Goal: Task Accomplishment & Management: Manage account settings

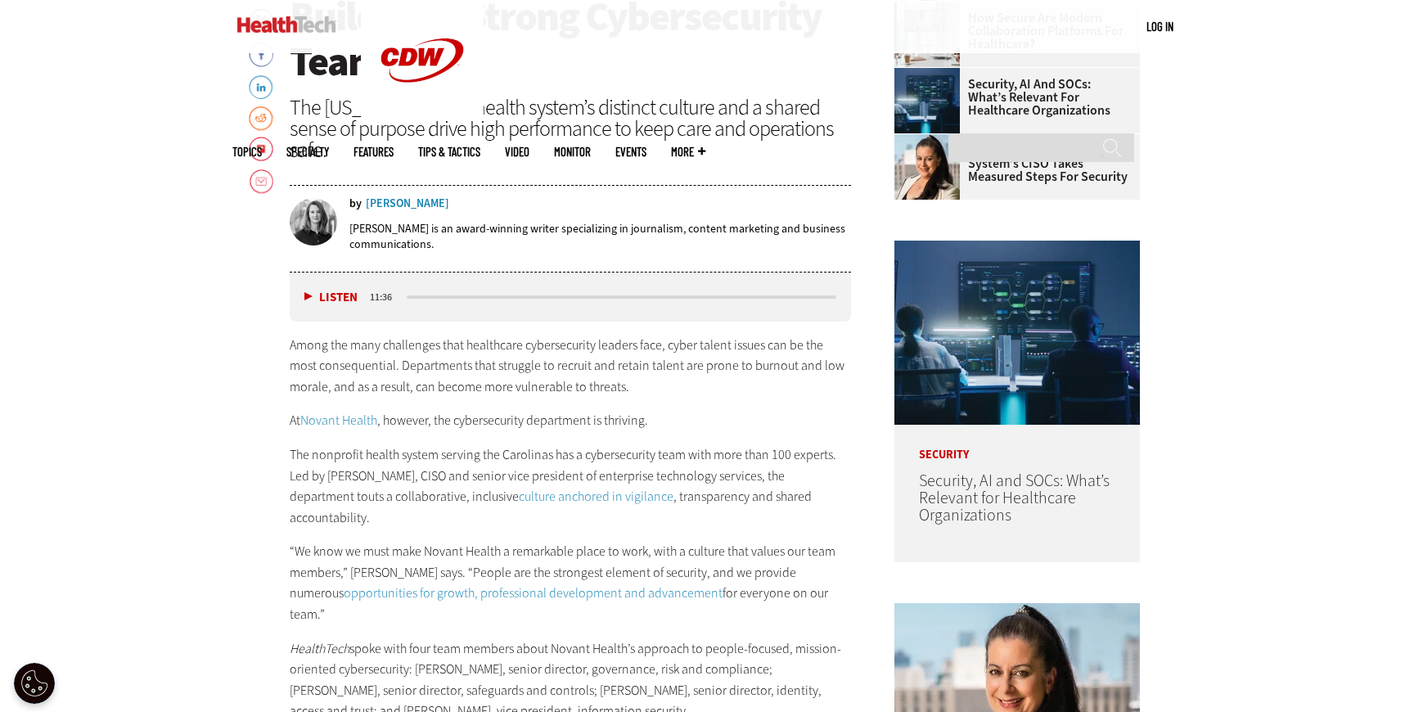
scroll to position [865, 0]
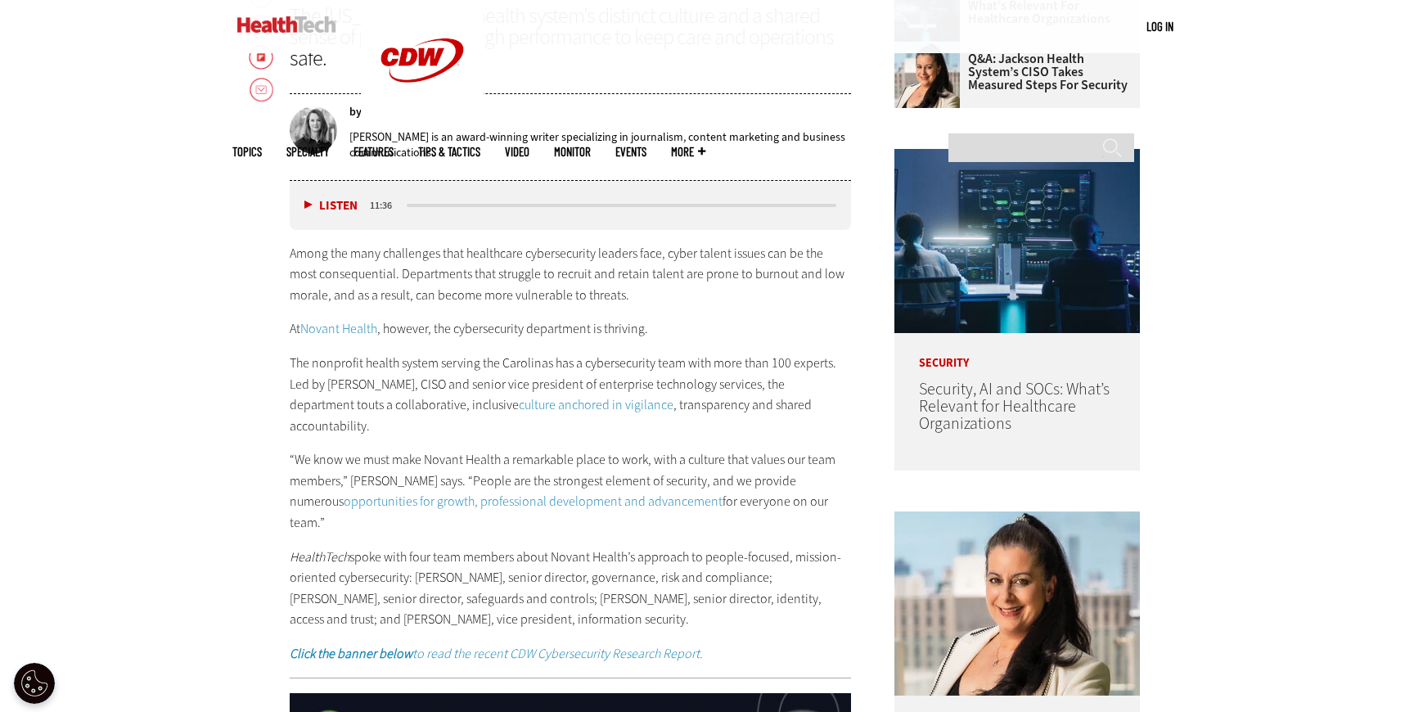
click at [346, 332] on link "Novant Health" at bounding box center [338, 328] width 77 height 17
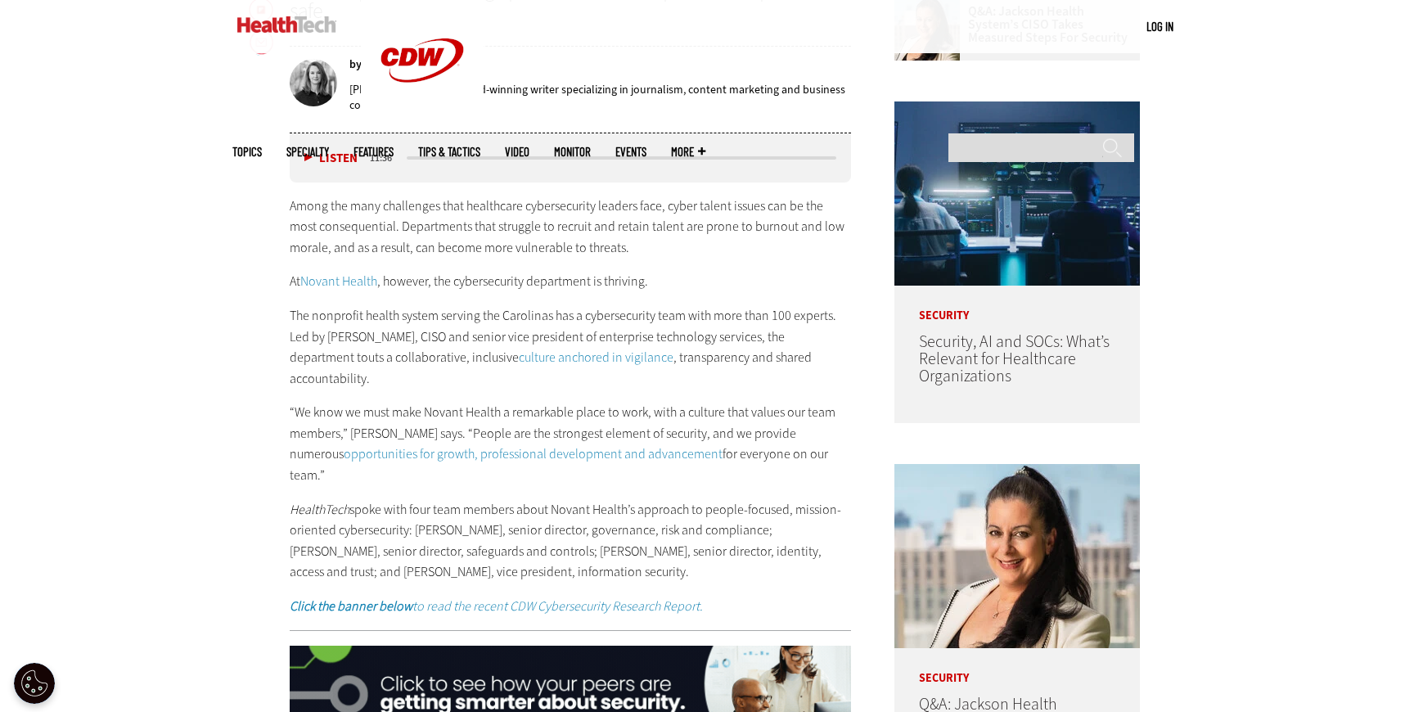
scroll to position [921, 0]
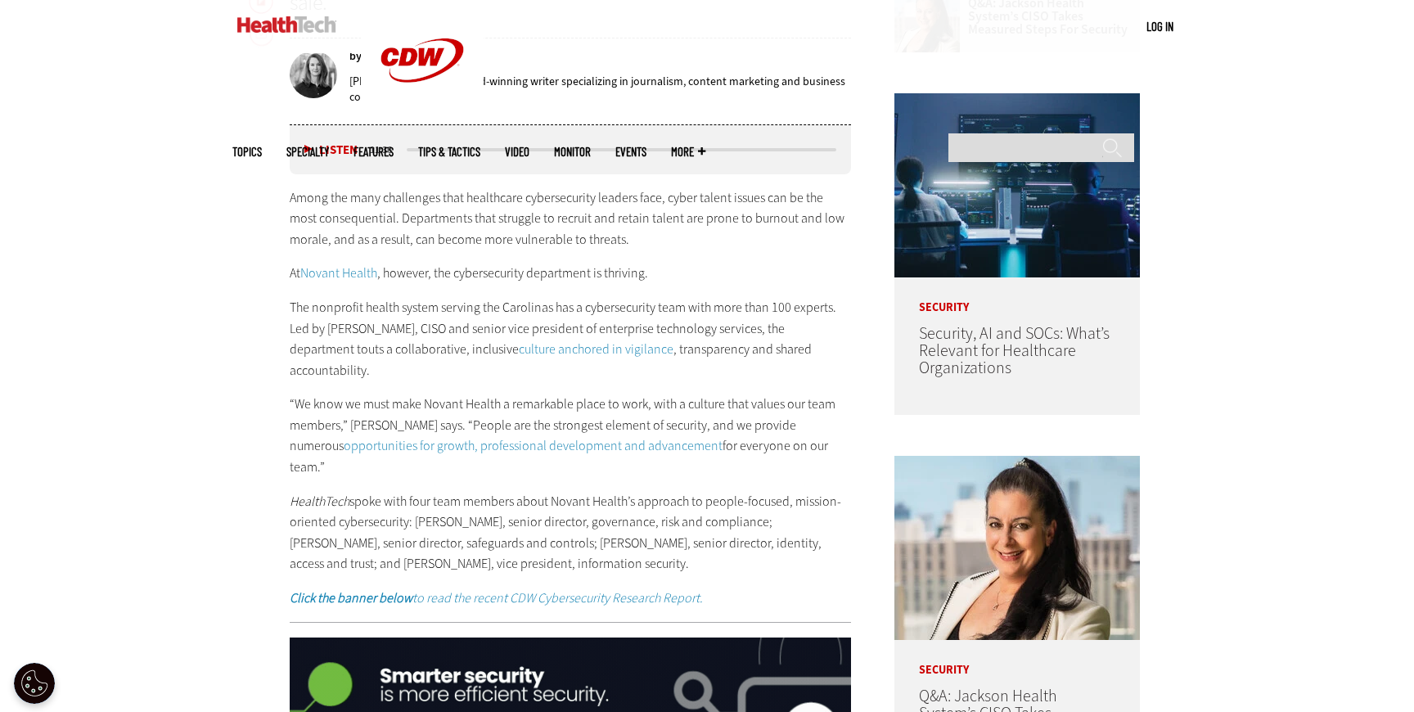
click at [537, 349] on link "culture anchored in vigilance" at bounding box center [596, 348] width 155 height 17
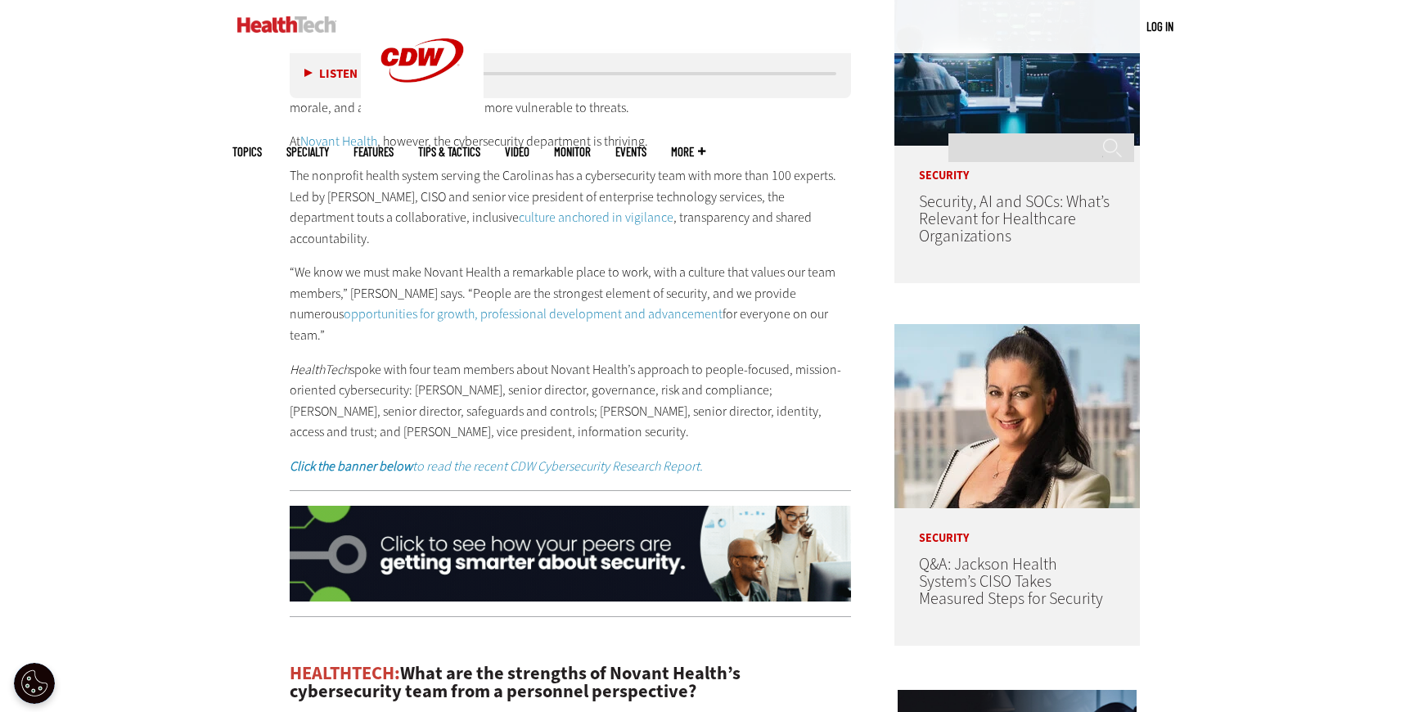
scroll to position [1062, 0]
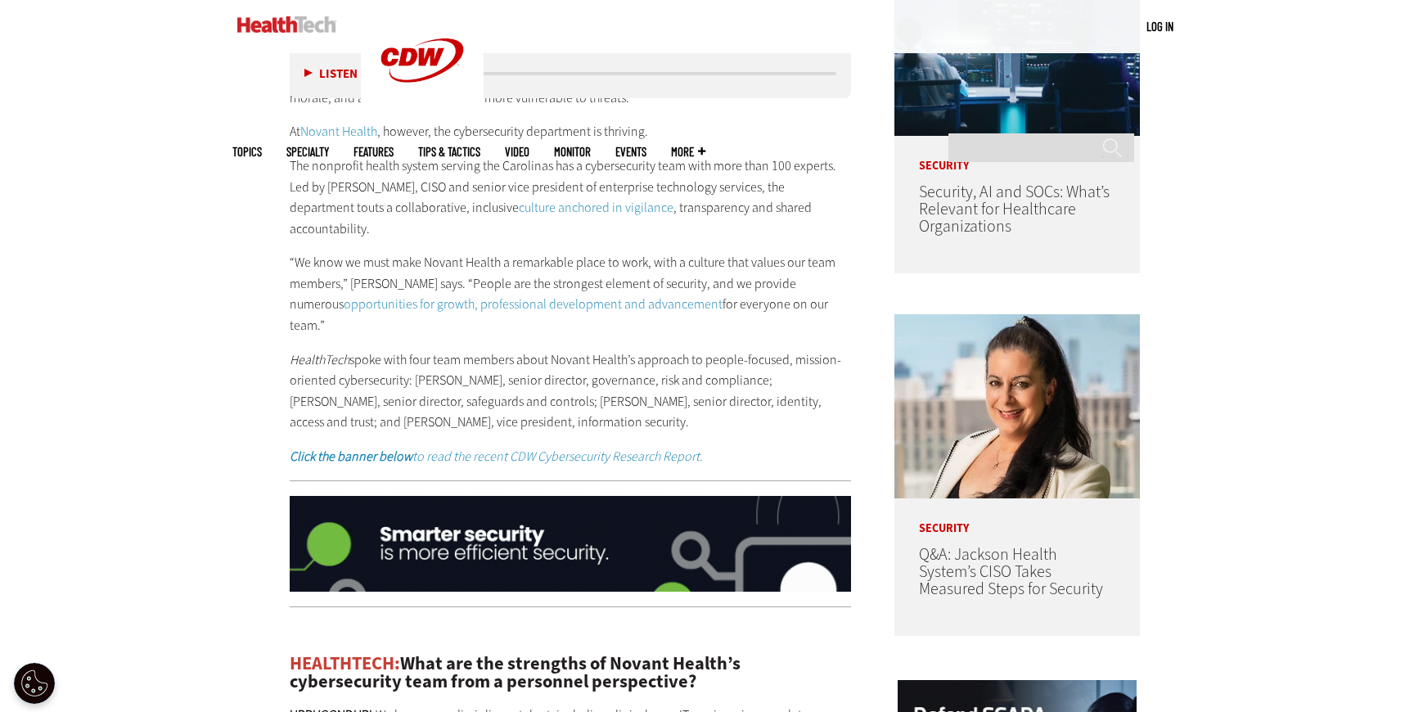
click at [498, 295] on link "opportunities for growth, professional development and advancement" at bounding box center [533, 303] width 379 height 17
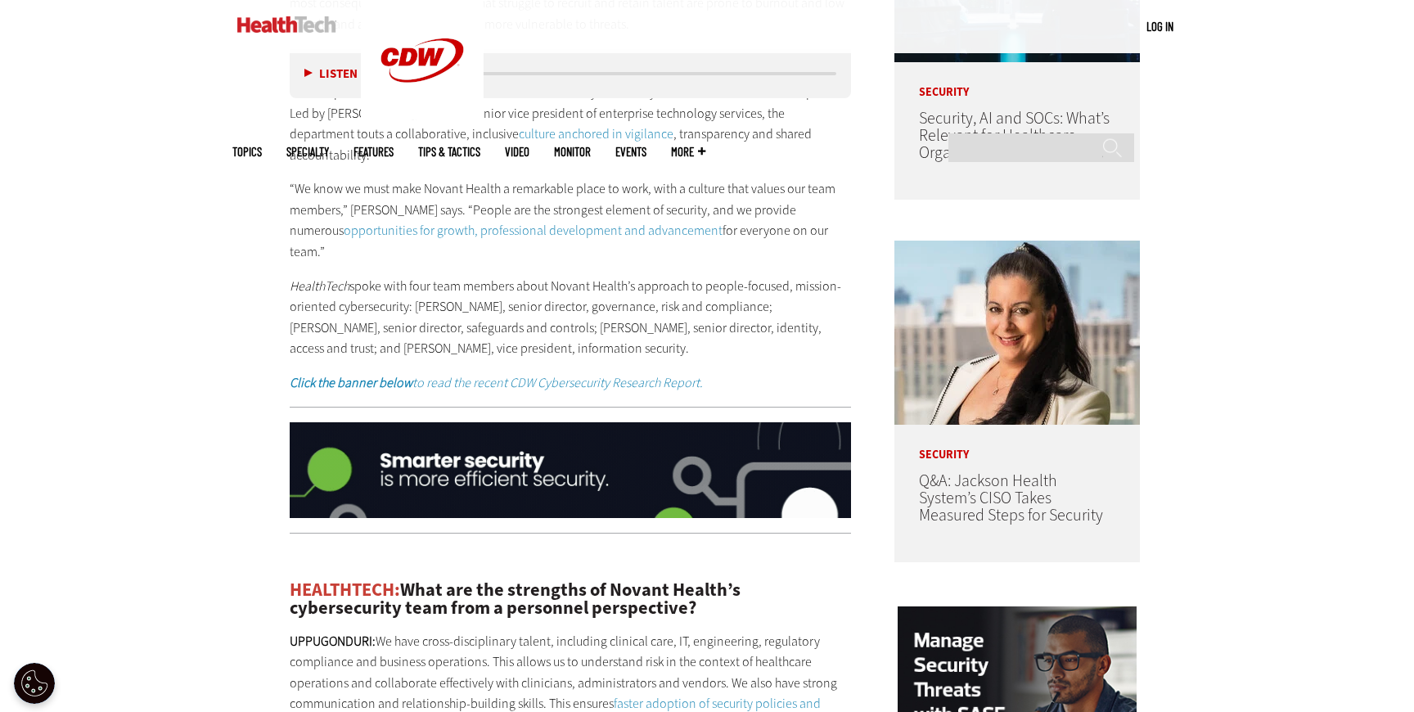
scroll to position [1140, 0]
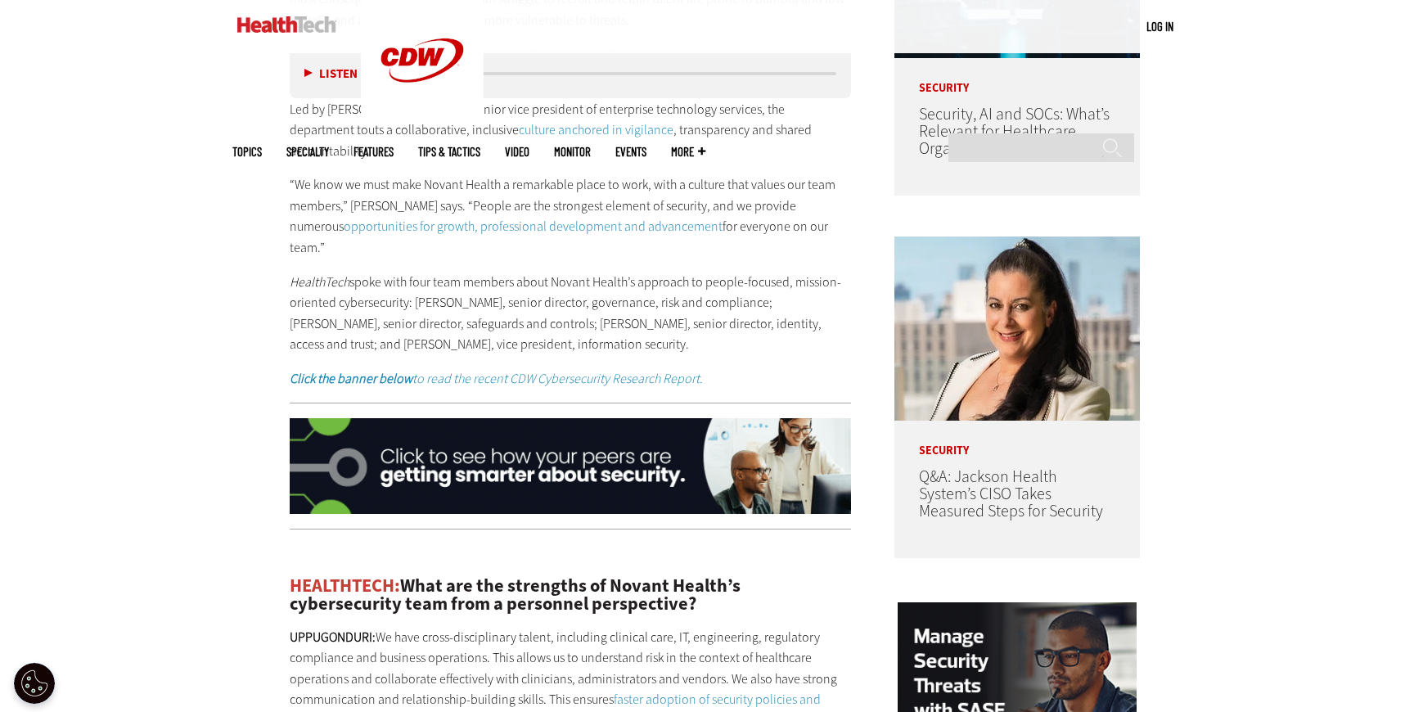
click at [455, 370] on em "Click the banner below to read the recent CDW Cybersecurity Research Report." at bounding box center [496, 378] width 413 height 17
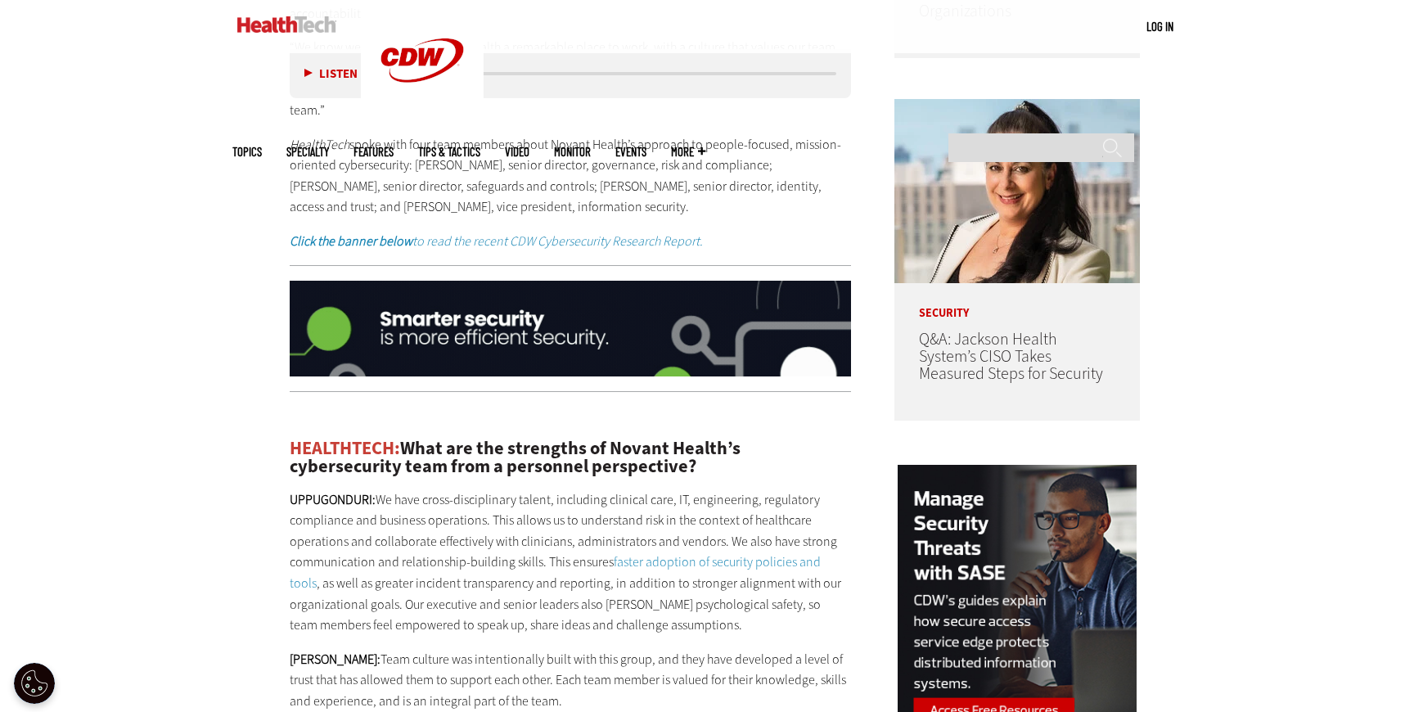
scroll to position [1297, 0]
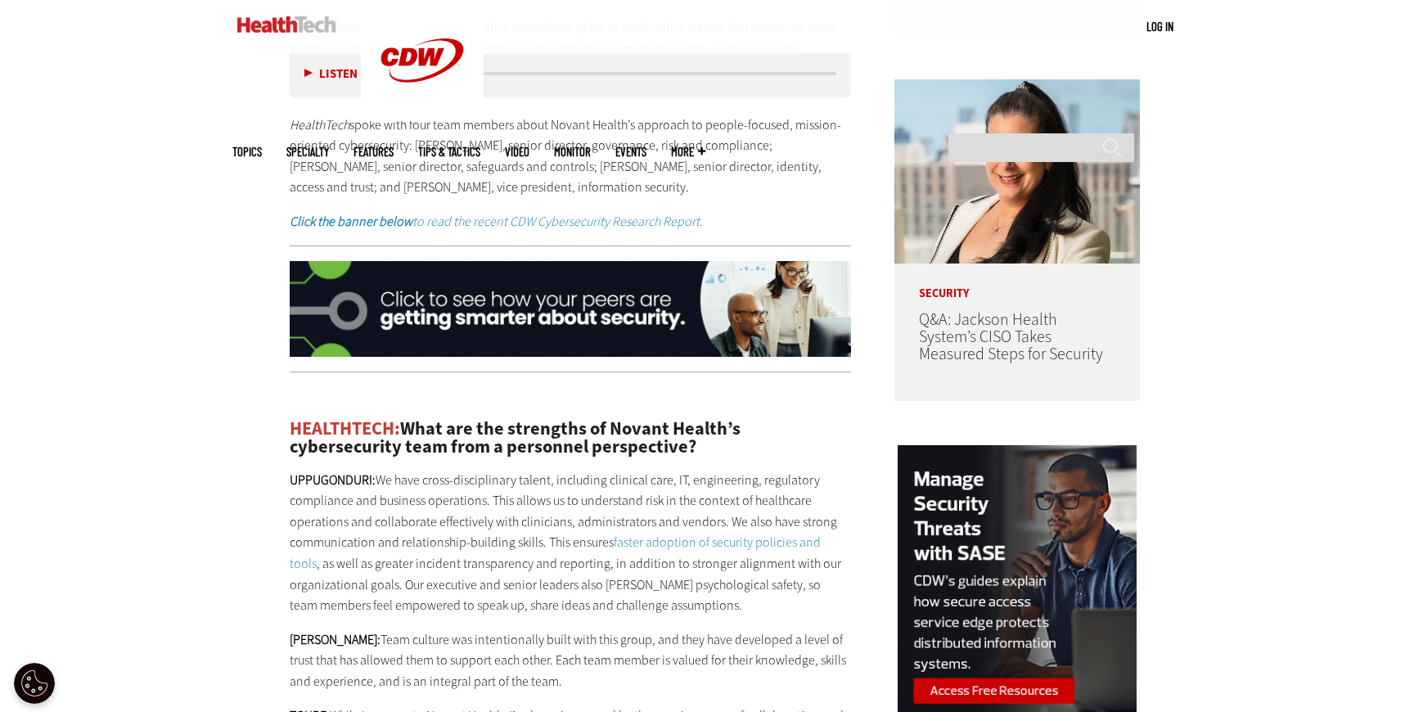
click at [629, 270] on img at bounding box center [570, 309] width 561 height 97
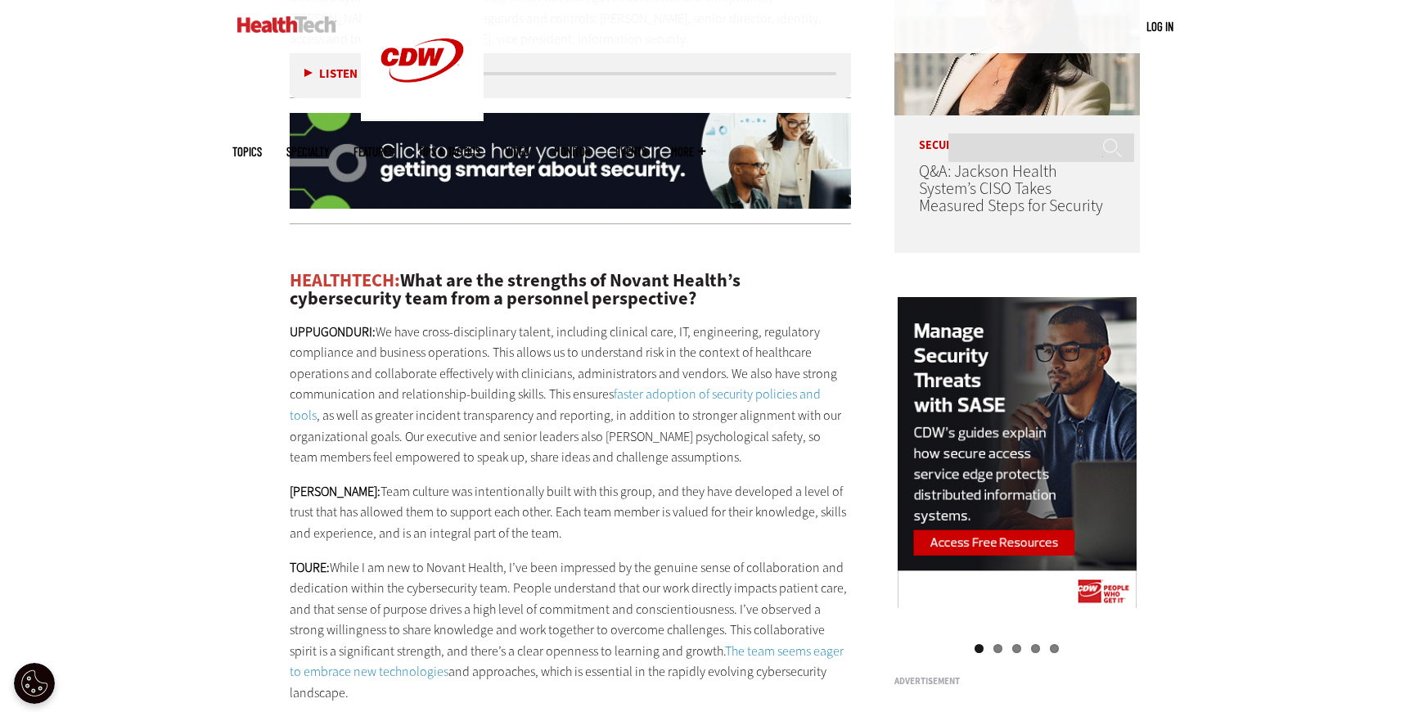
scroll to position [1462, 0]
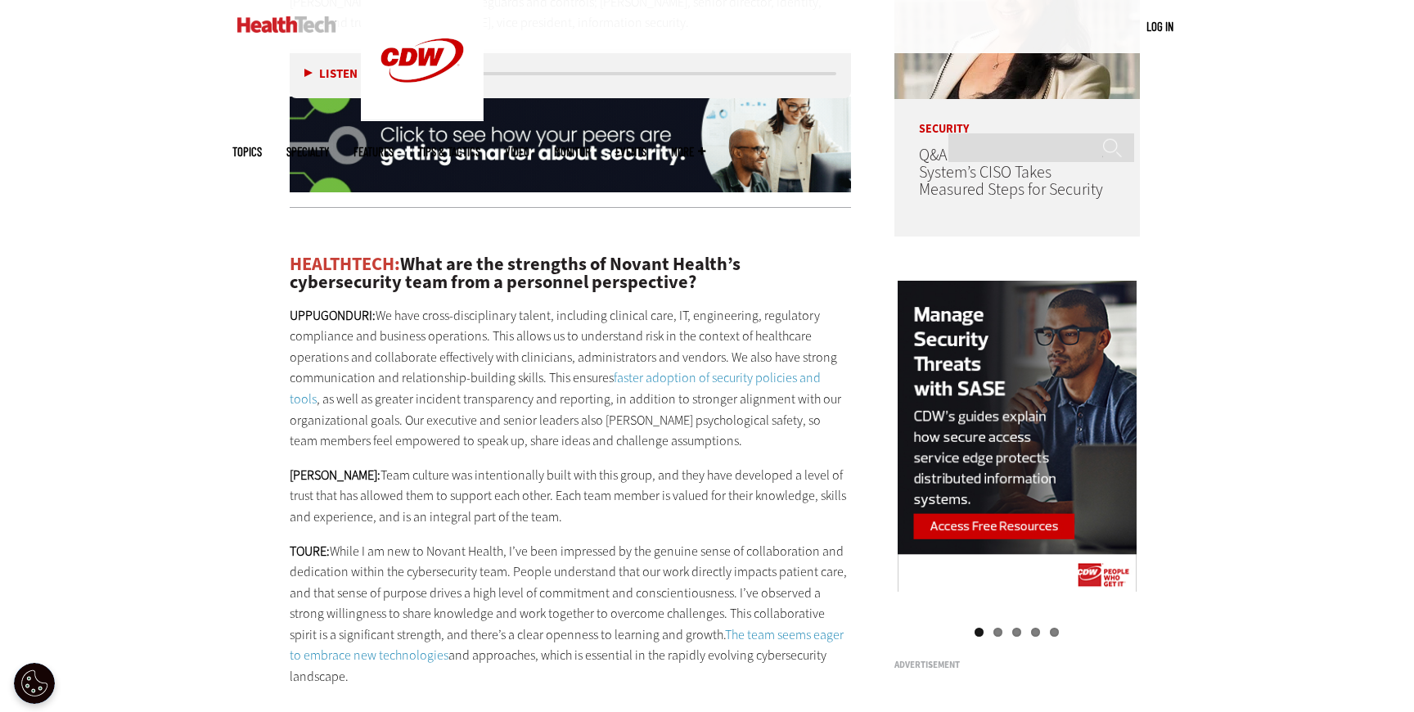
click at [670, 369] on link "faster adoption of security policies and tools" at bounding box center [555, 388] width 531 height 38
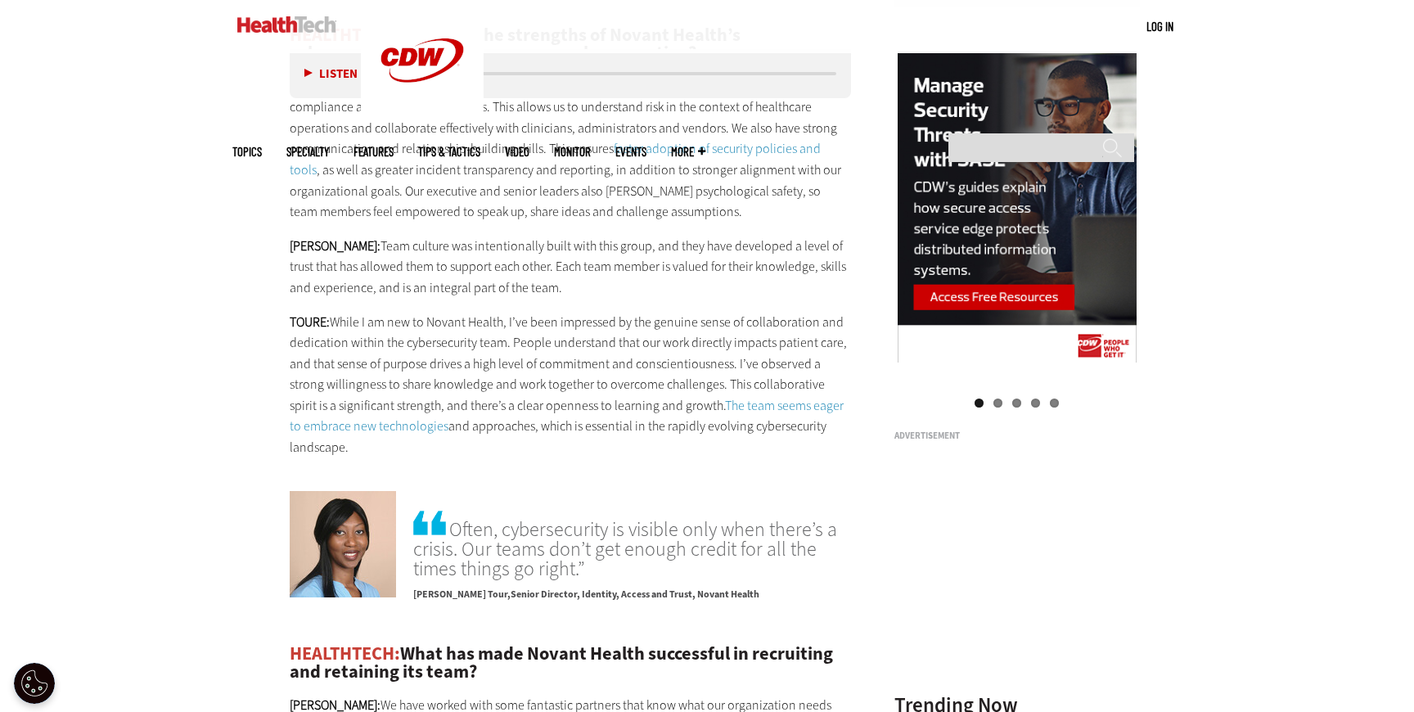
scroll to position [1716, 0]
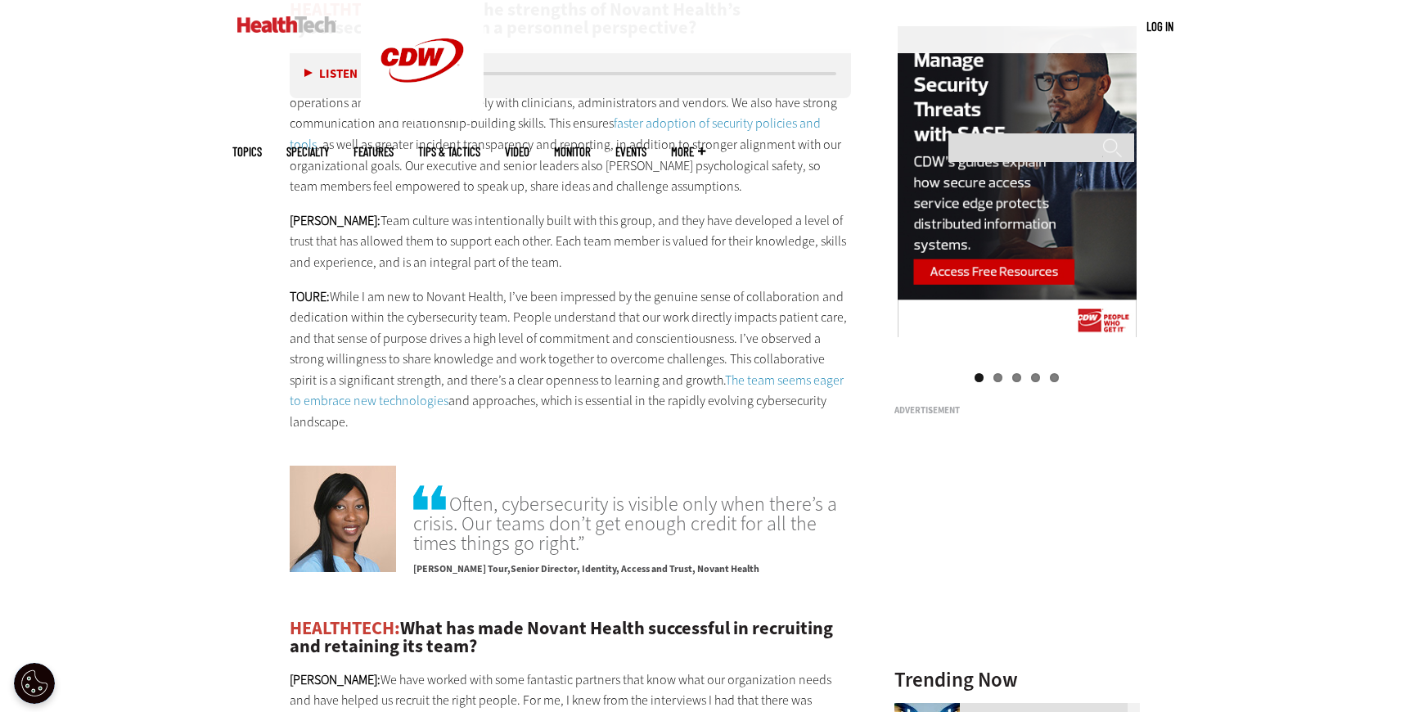
click at [751, 372] on link "The team seems eager to embrace new technologies" at bounding box center [567, 391] width 554 height 38
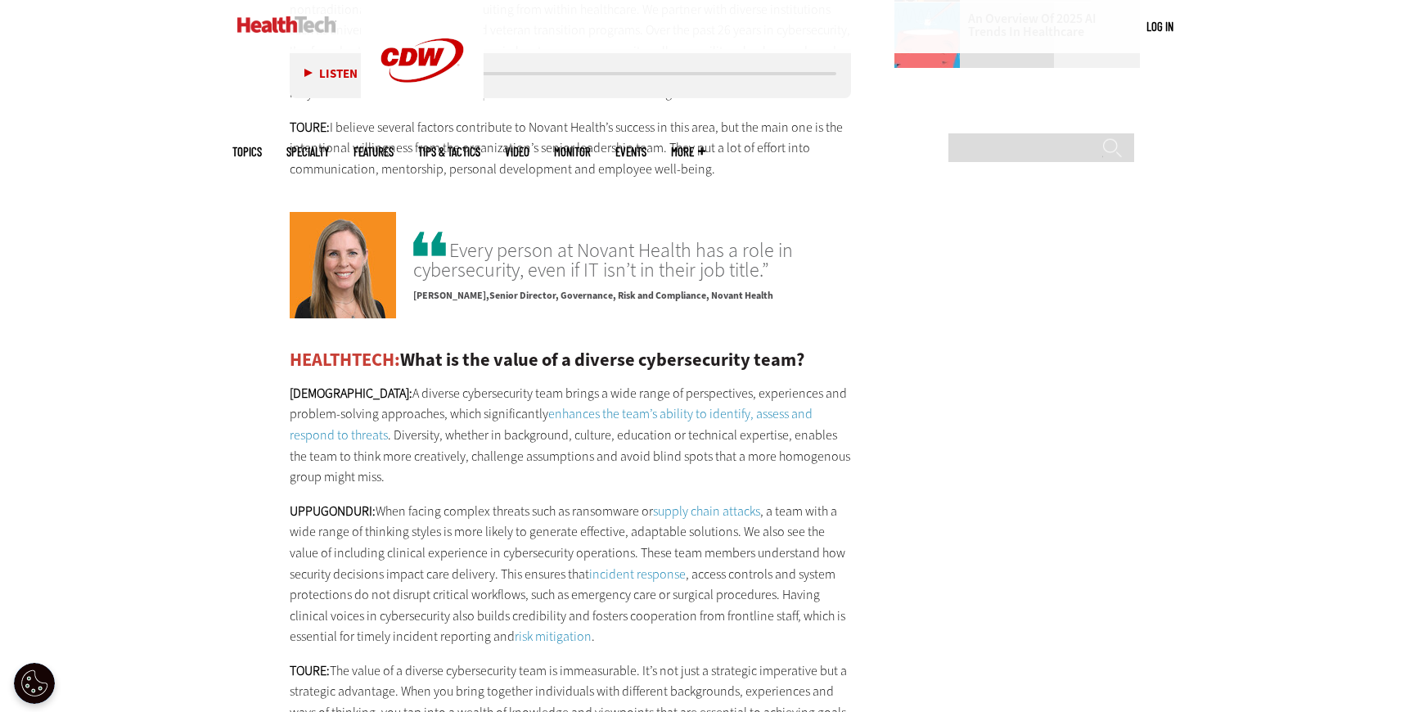
scroll to position [2629, 0]
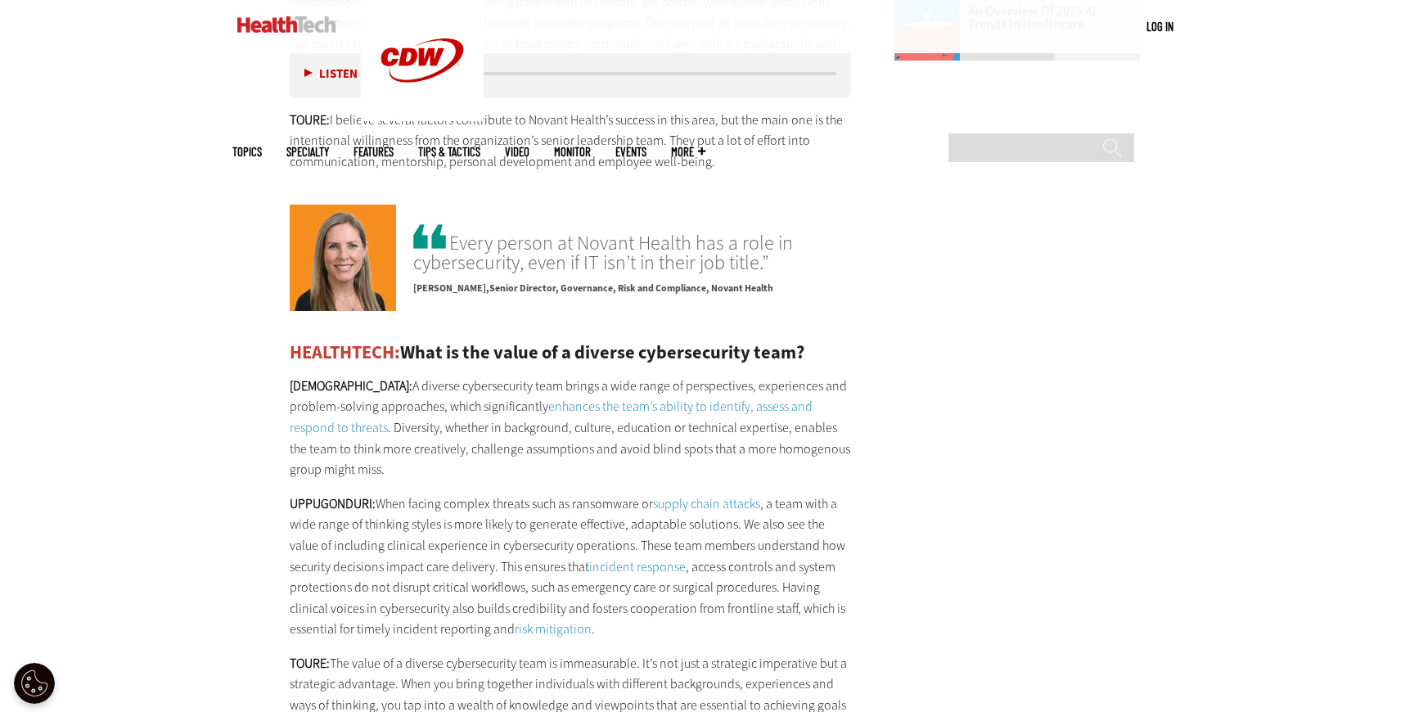
click at [599, 398] on link "enhances the team’s ability to identify, assess and respond to threats" at bounding box center [551, 417] width 523 height 38
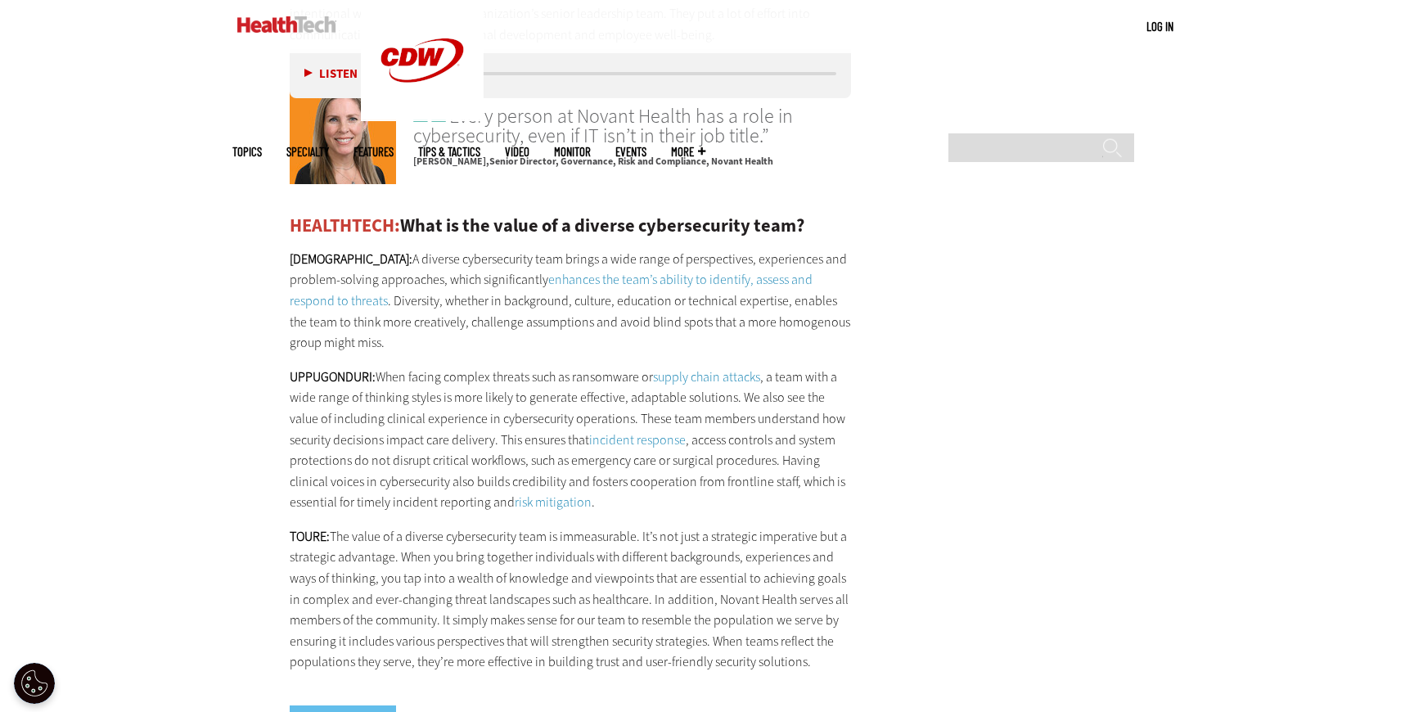
scroll to position [2770, 0]
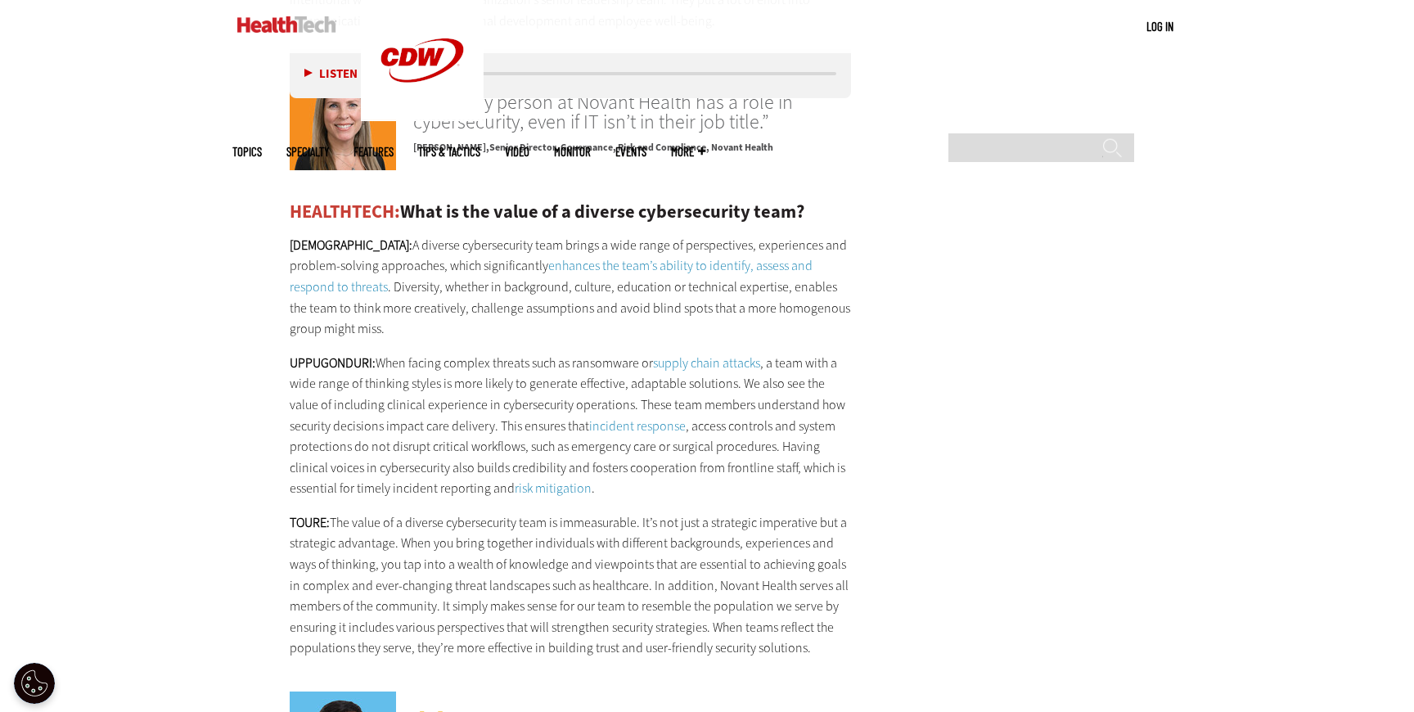
click at [706, 354] on link "supply chain attacks" at bounding box center [706, 362] width 107 height 17
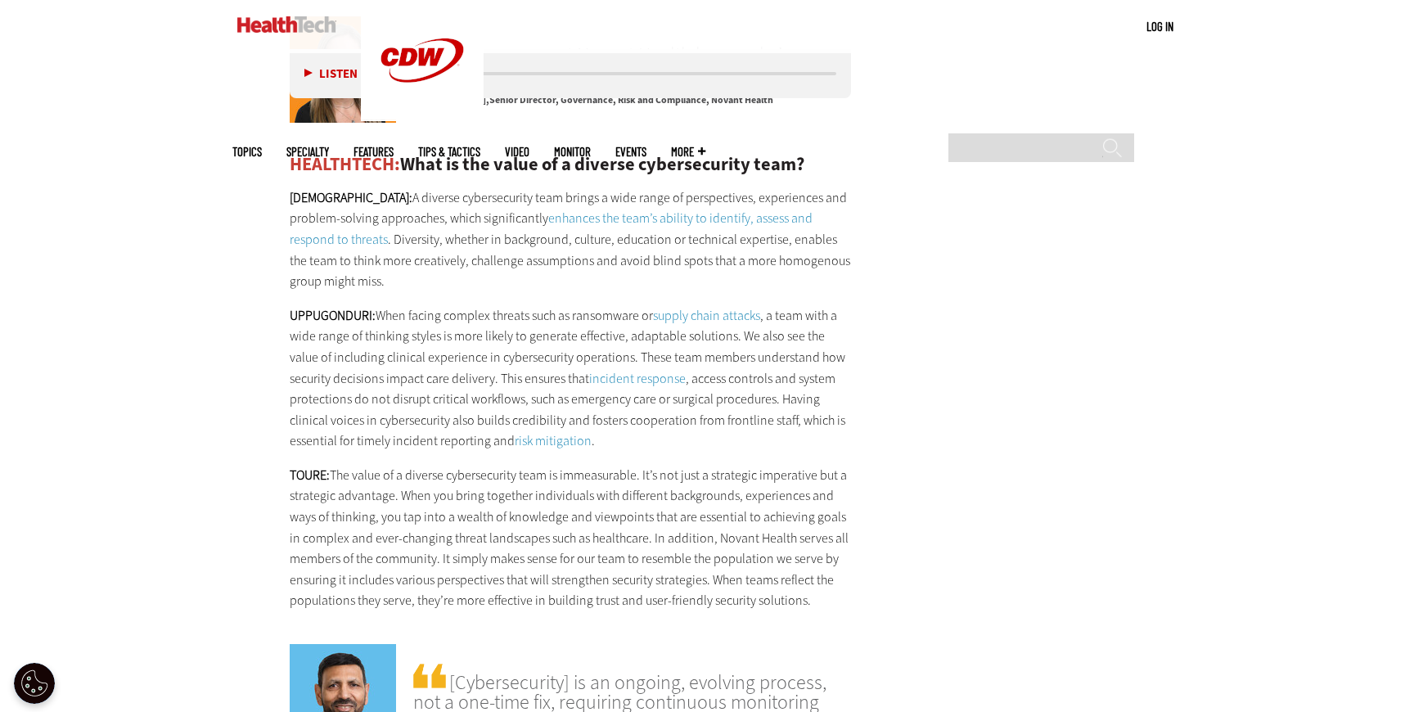
scroll to position [2819, 0]
click at [699, 305] on link "supply chain attacks" at bounding box center [706, 313] width 107 height 17
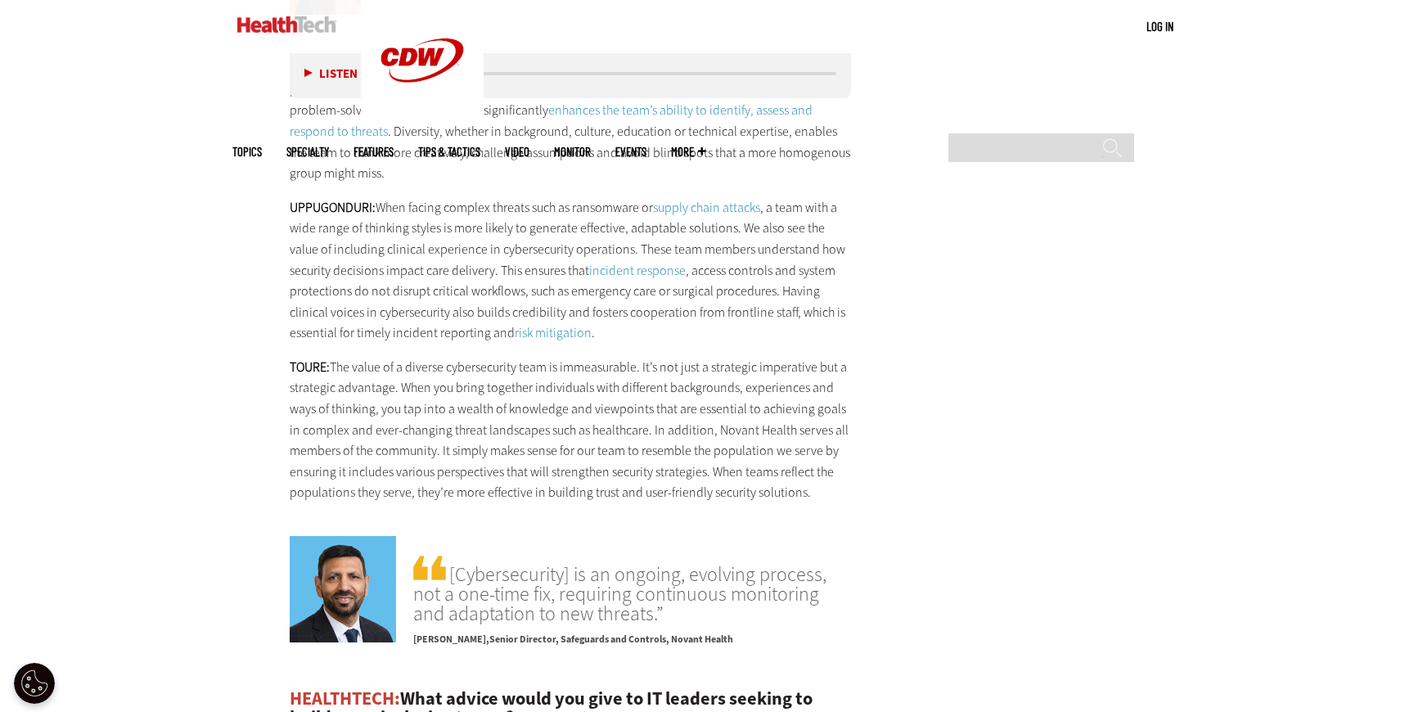
scroll to position [2949, 0]
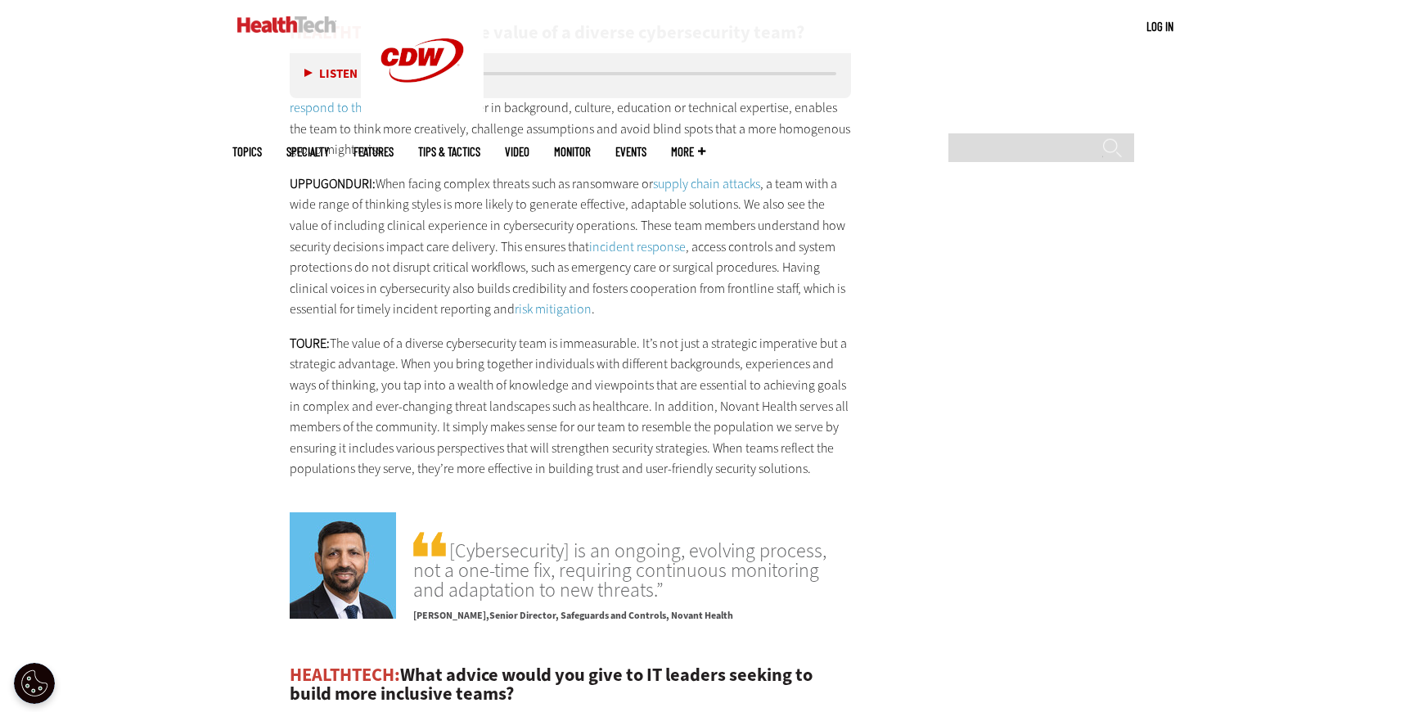
click at [589, 238] on link "incident response" at bounding box center [637, 246] width 97 height 17
click at [604, 238] on link "incident response" at bounding box center [637, 246] width 97 height 17
click at [540, 300] on link "risk mitigation" at bounding box center [553, 308] width 77 height 17
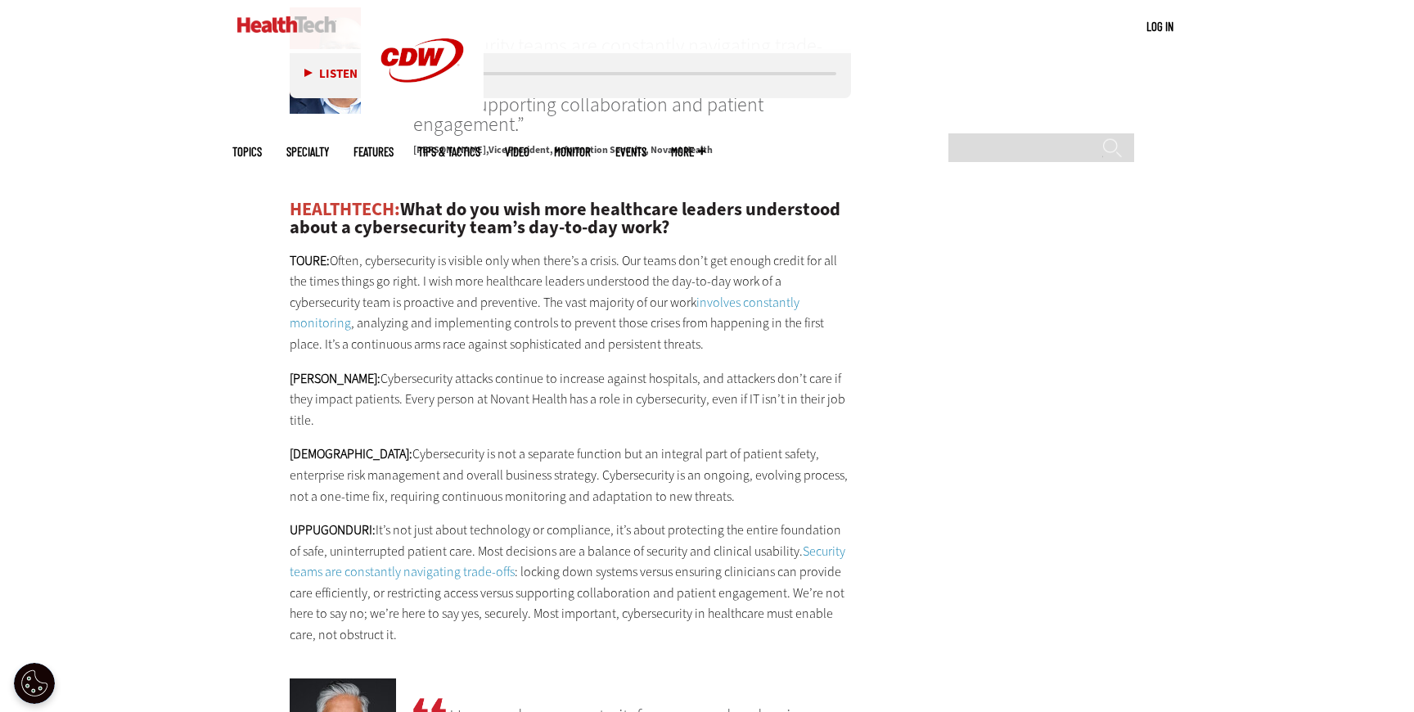
scroll to position [3996, 0]
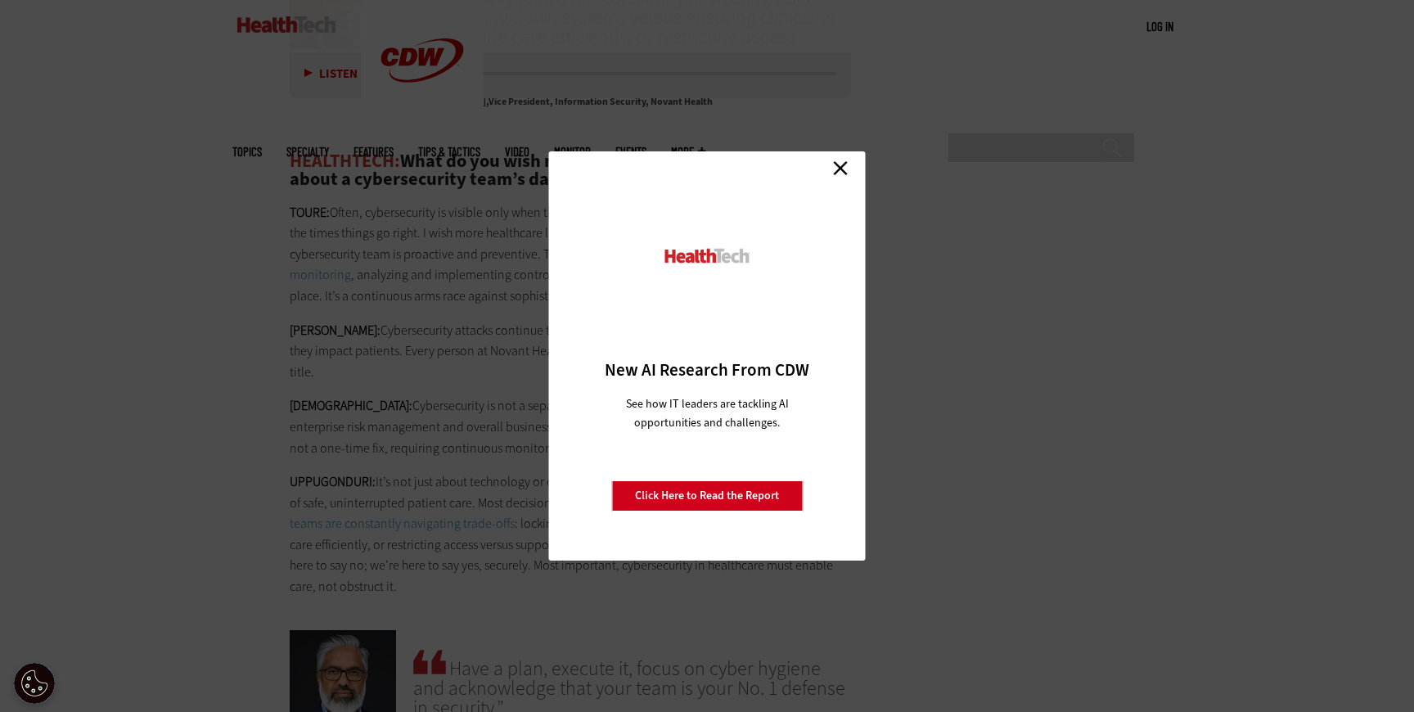
click at [843, 170] on link "Close" at bounding box center [840, 167] width 25 height 25
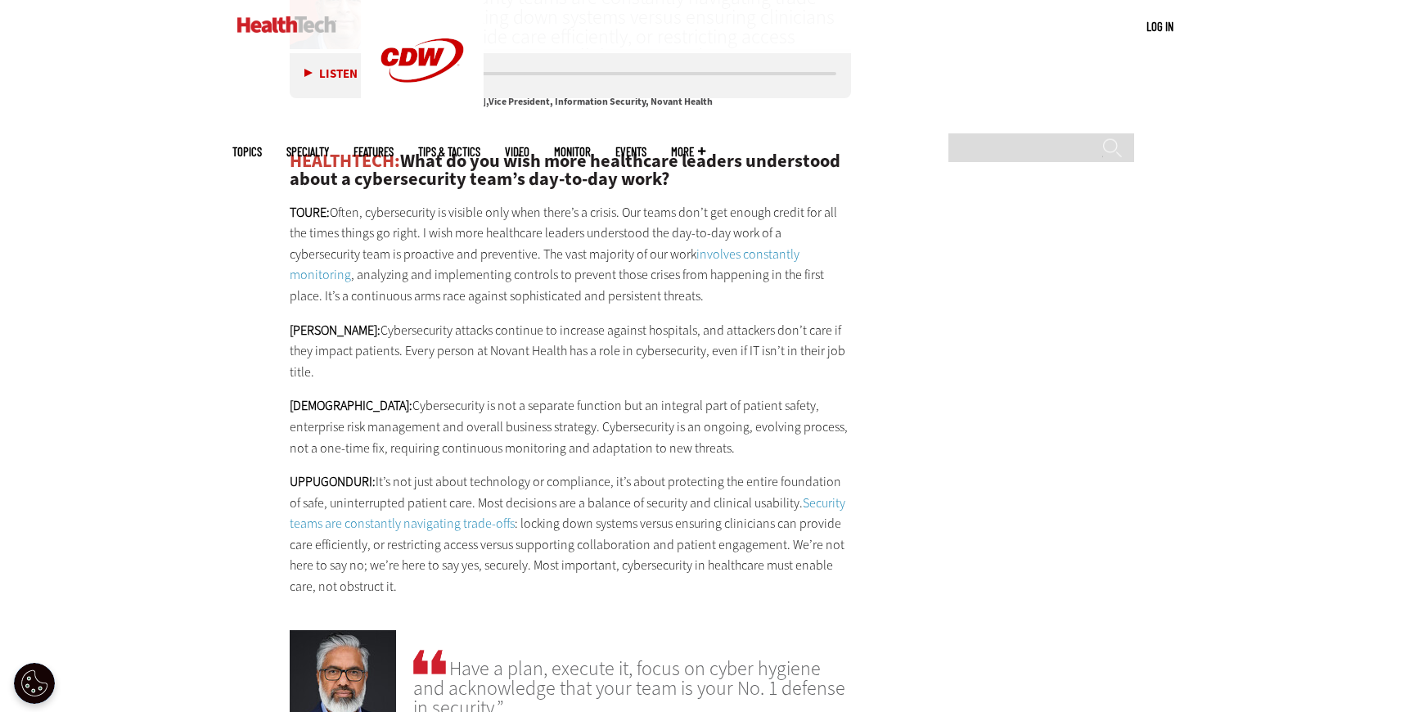
click at [757, 202] on p "TOURE: Often, cybersecurity is visible only when there’s a crisis. Our teams do…" at bounding box center [570, 254] width 561 height 105
click at [750, 246] on link "involves constantly monitoring" at bounding box center [545, 265] width 510 height 38
click at [804, 494] on link "Security teams are constantly navigating trade-offs" at bounding box center [568, 513] width 556 height 38
click at [800, 494] on link "Security teams are constantly navigating trade-offs" at bounding box center [568, 513] width 556 height 38
click at [740, 246] on link "involves constantly monitoring" at bounding box center [545, 265] width 510 height 38
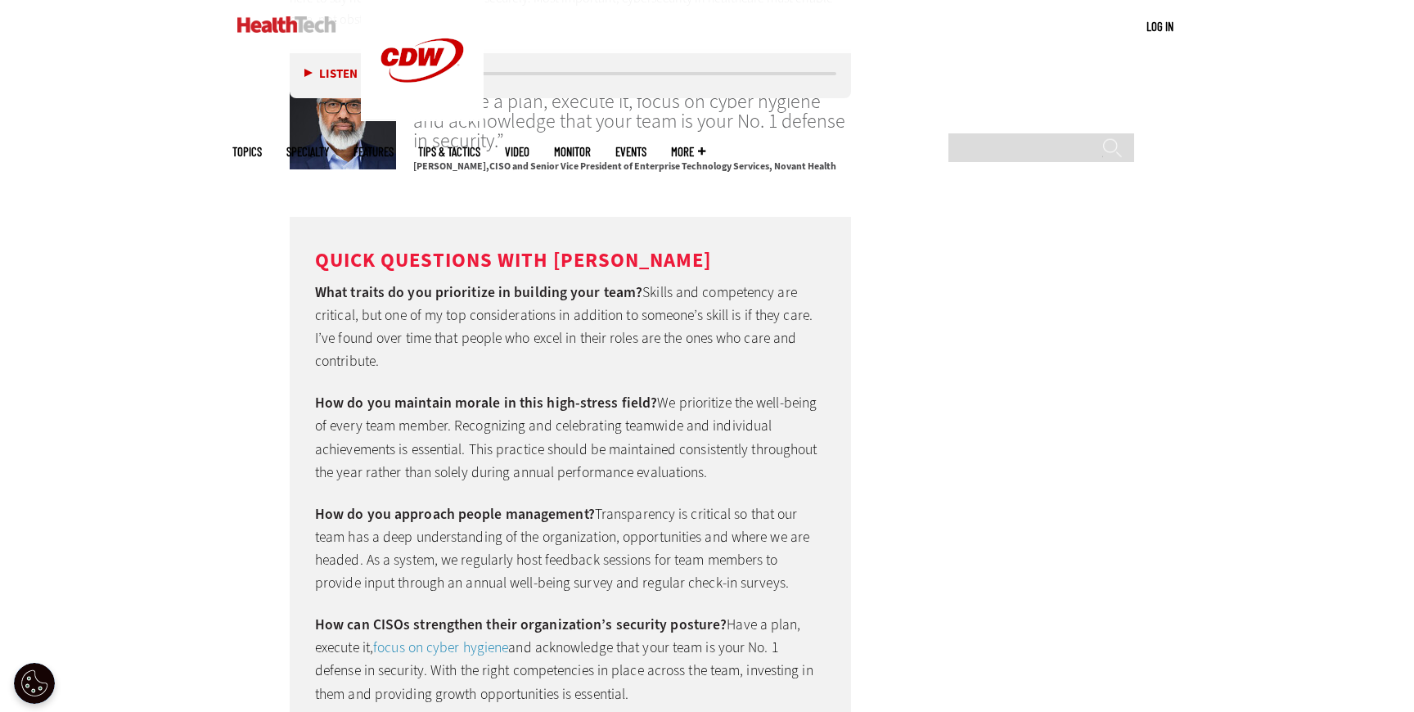
scroll to position [4579, 0]
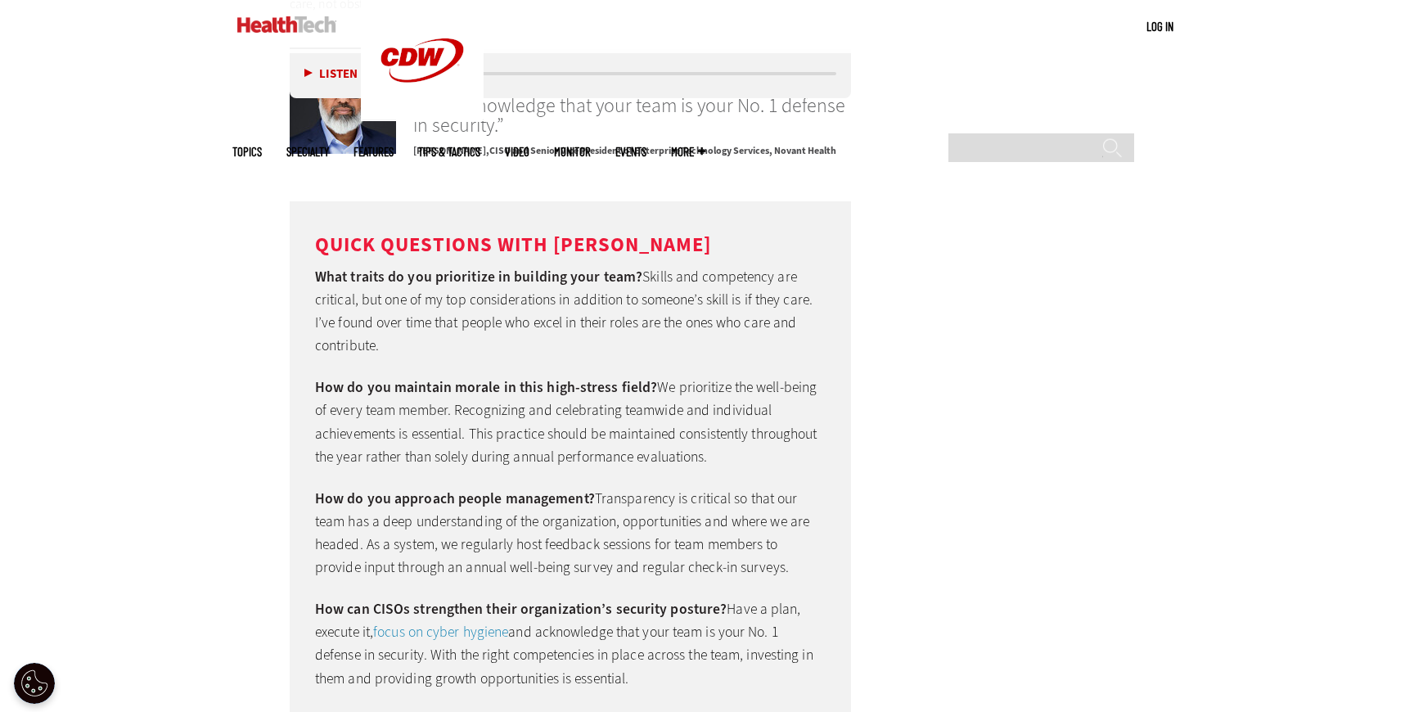
click at [497, 622] on link "focus on cyber hygiene" at bounding box center [440, 632] width 135 height 20
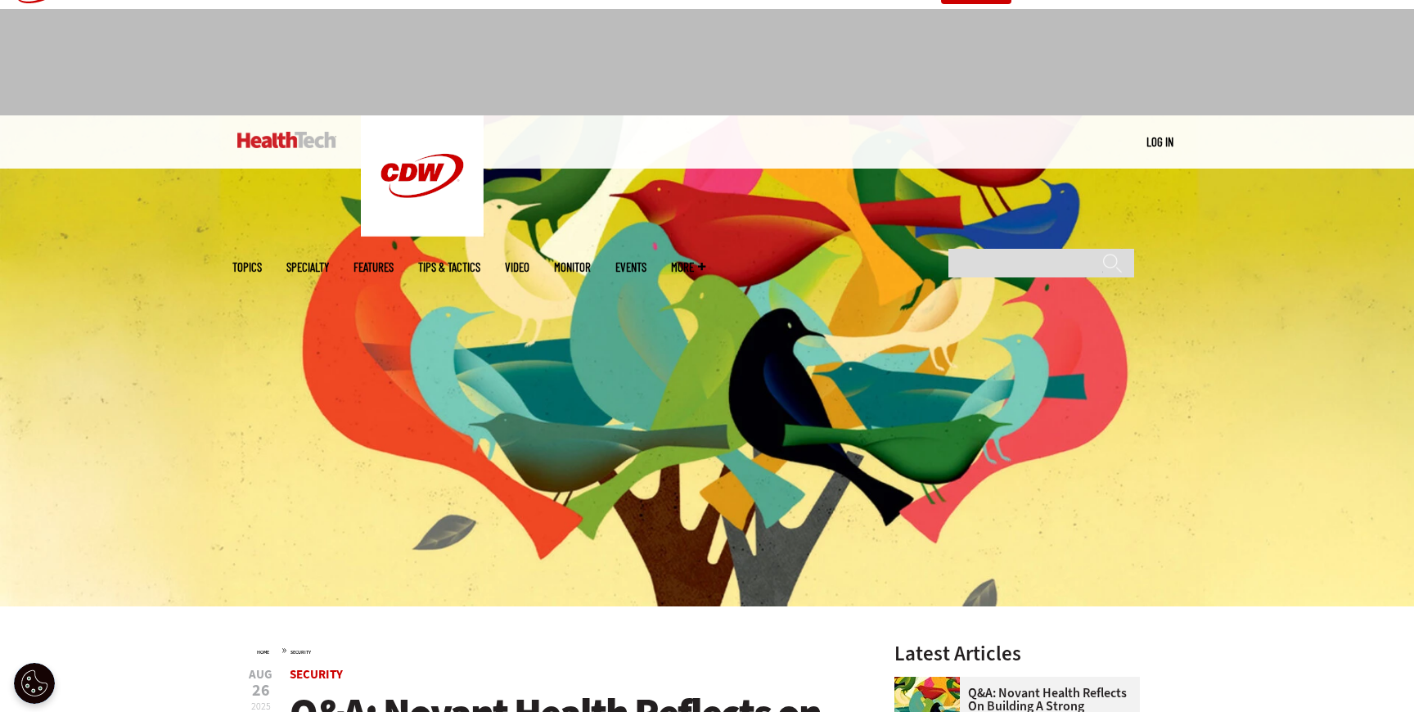
scroll to position [14, 0]
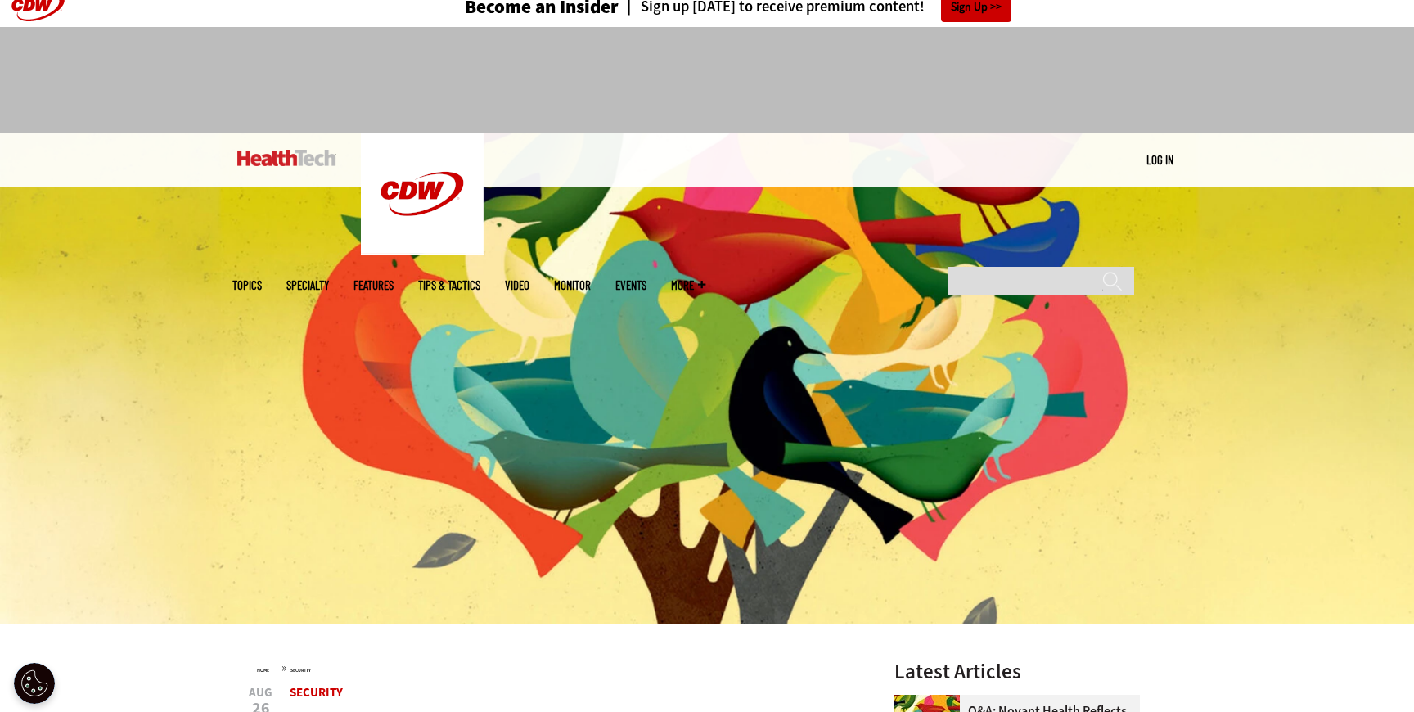
click at [1148, 155] on link "Log in" at bounding box center [1160, 159] width 27 height 15
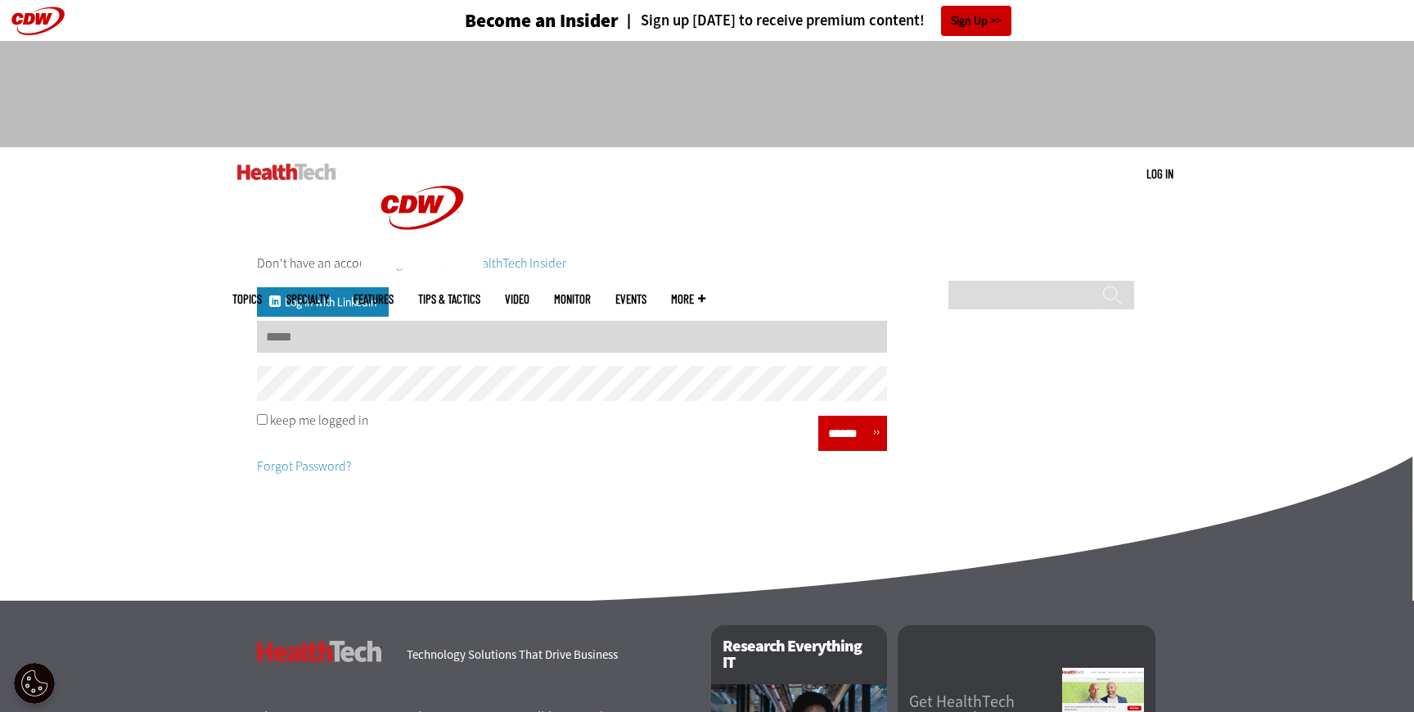
type input "**********"
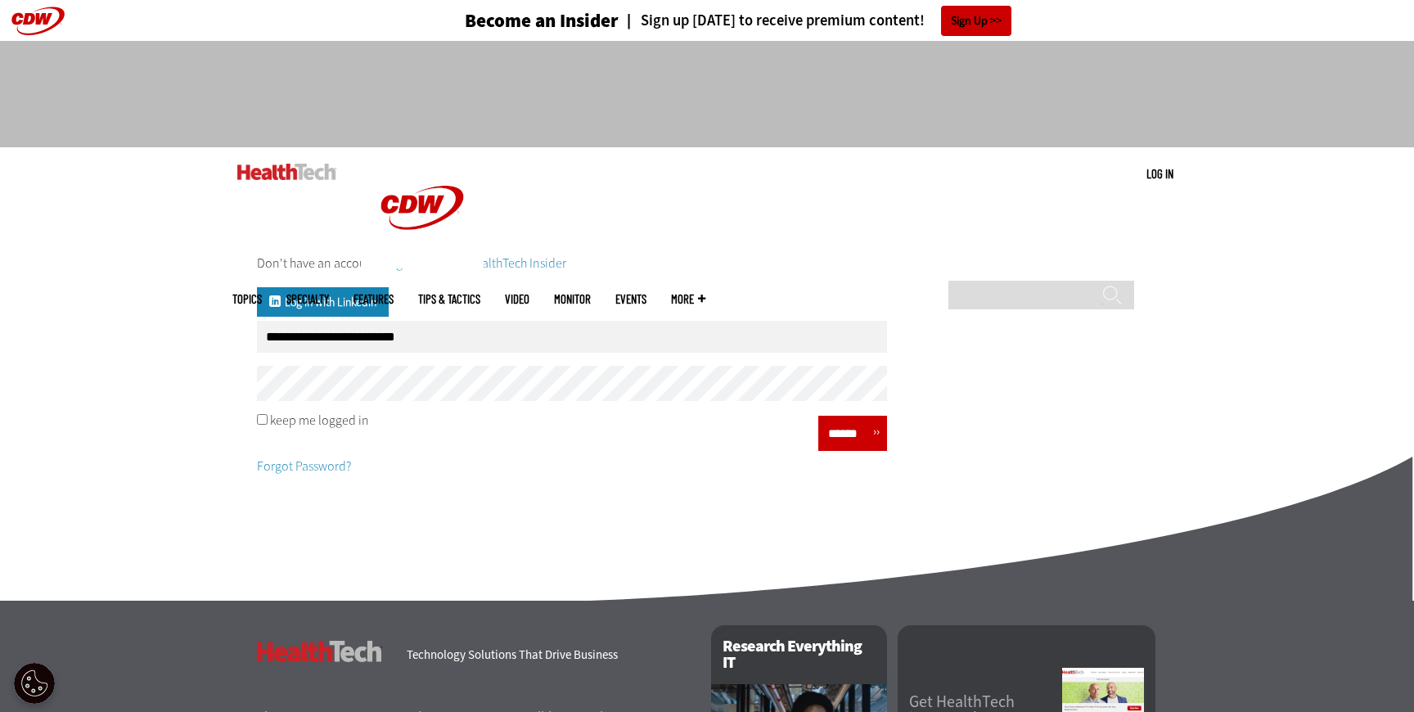
click at [845, 439] on input "******" at bounding box center [847, 433] width 49 height 24
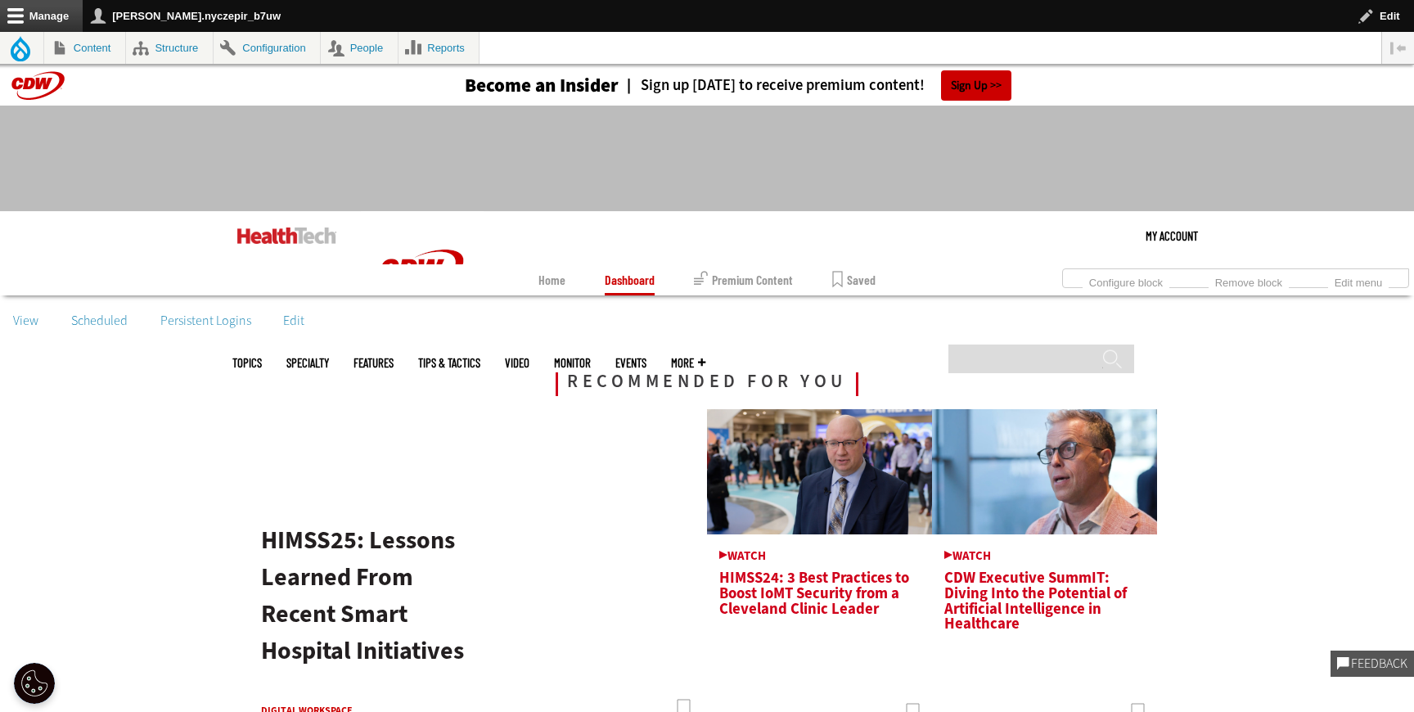
click at [283, 234] on img at bounding box center [286, 236] width 99 height 16
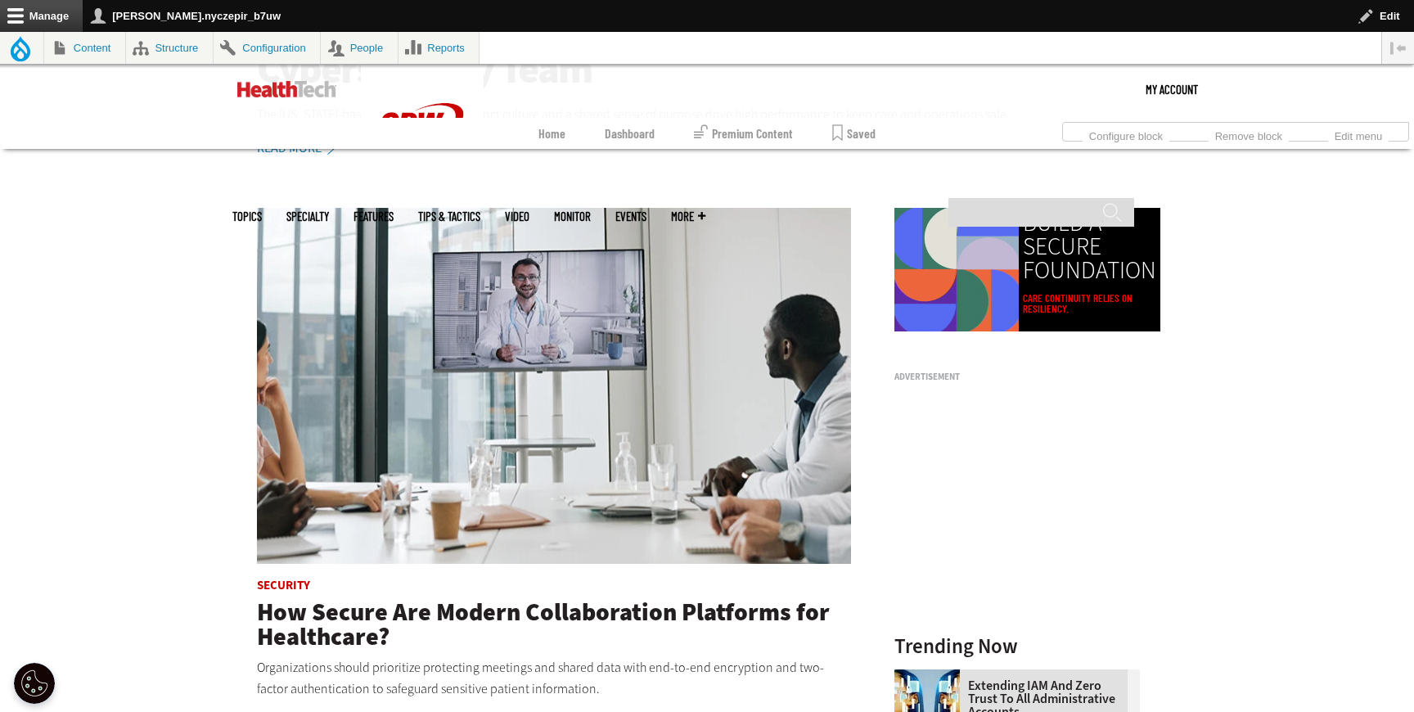
scroll to position [210, 0]
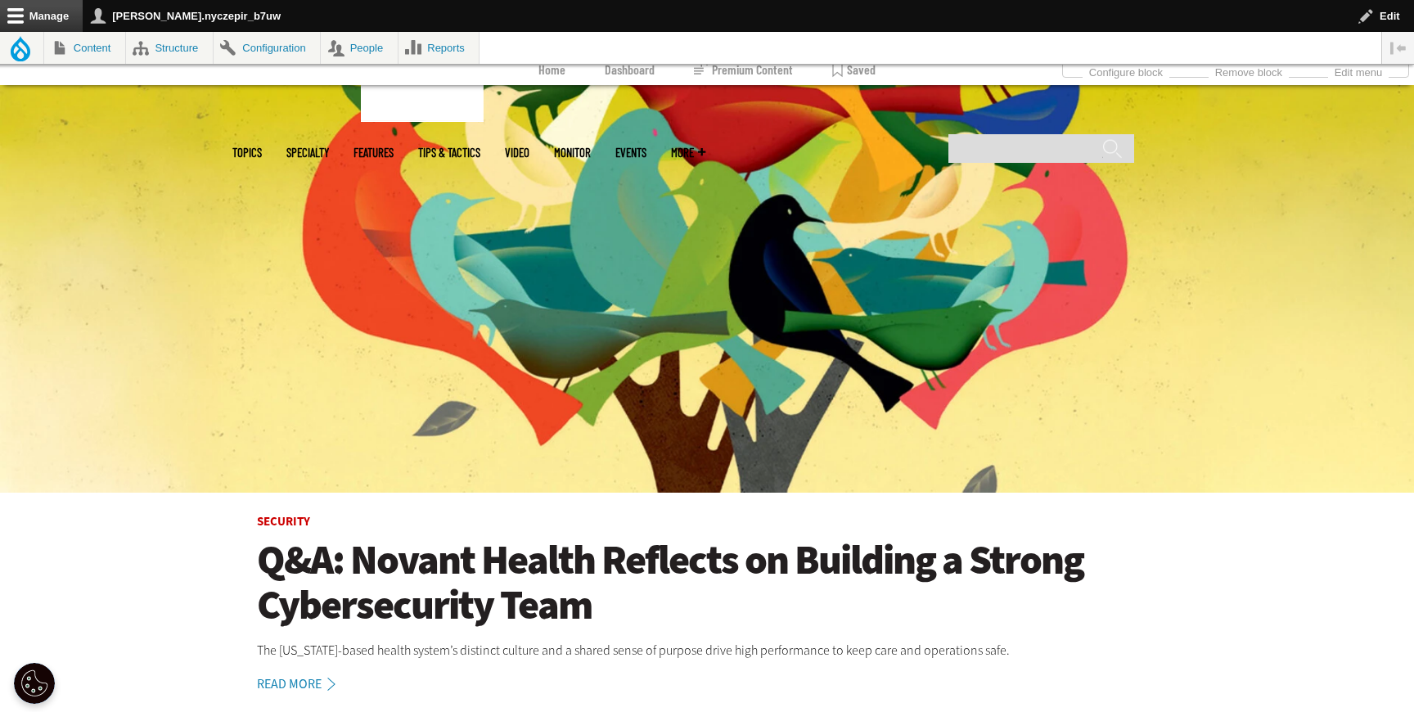
click at [643, 575] on h1 "Q&A: Novant Health Reflects on Building a Strong Cybersecurity Team" at bounding box center [707, 583] width 900 height 90
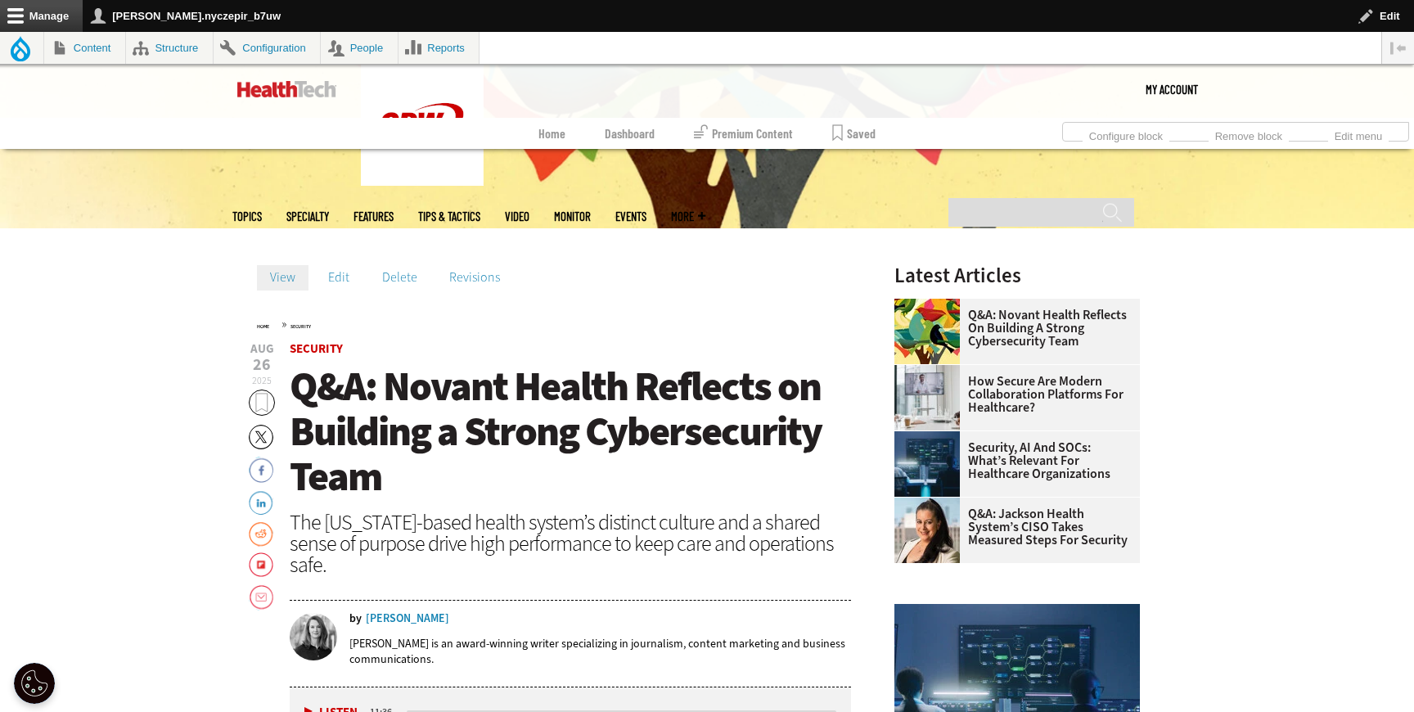
scroll to position [473, 0]
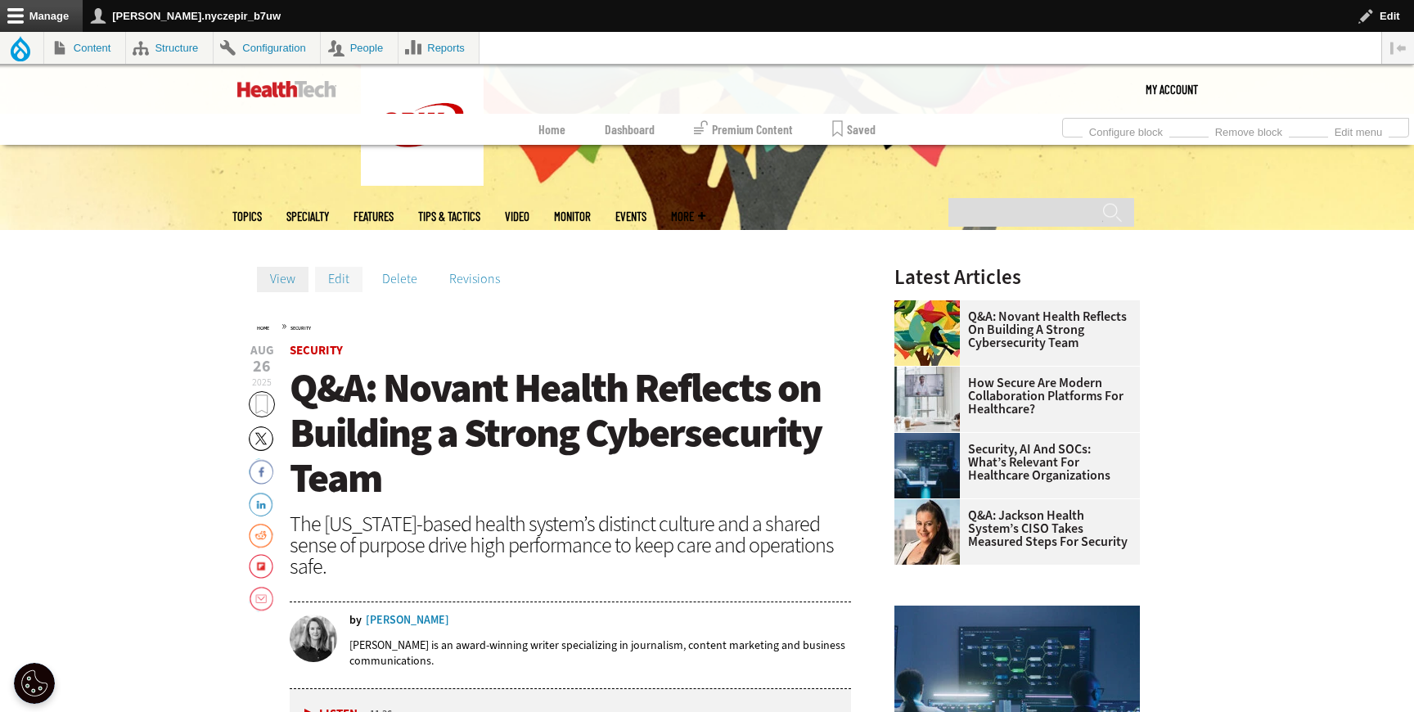
click at [340, 281] on link "Edit" at bounding box center [338, 279] width 47 height 25
